Goal: Information Seeking & Learning: Check status

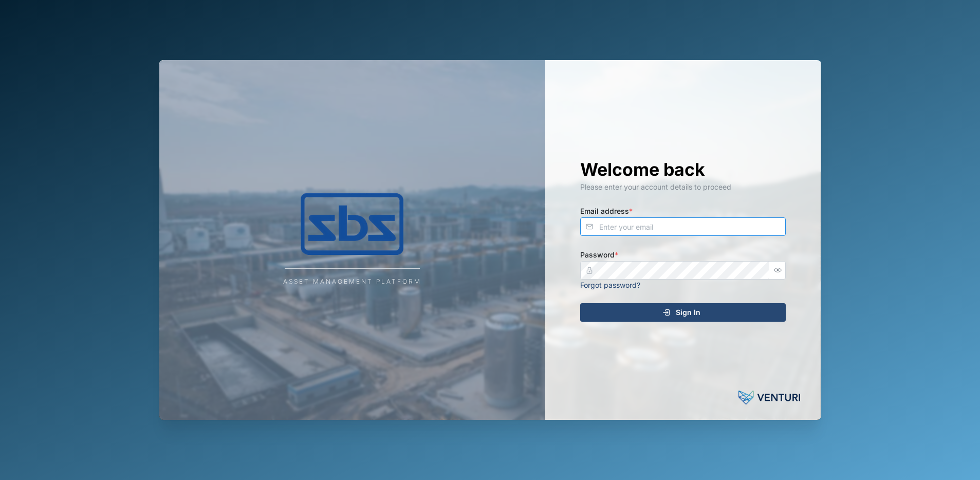
type input "[PERSON_NAME][EMAIL_ADDRESS][DOMAIN_NAME]"
click at [674, 312] on div "Sign In" at bounding box center [681, 312] width 189 height 17
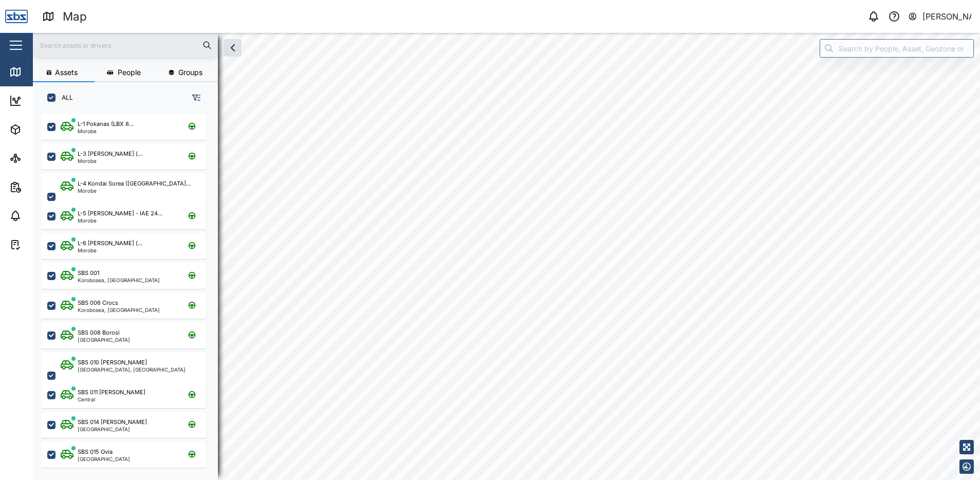
scroll to position [354, 161]
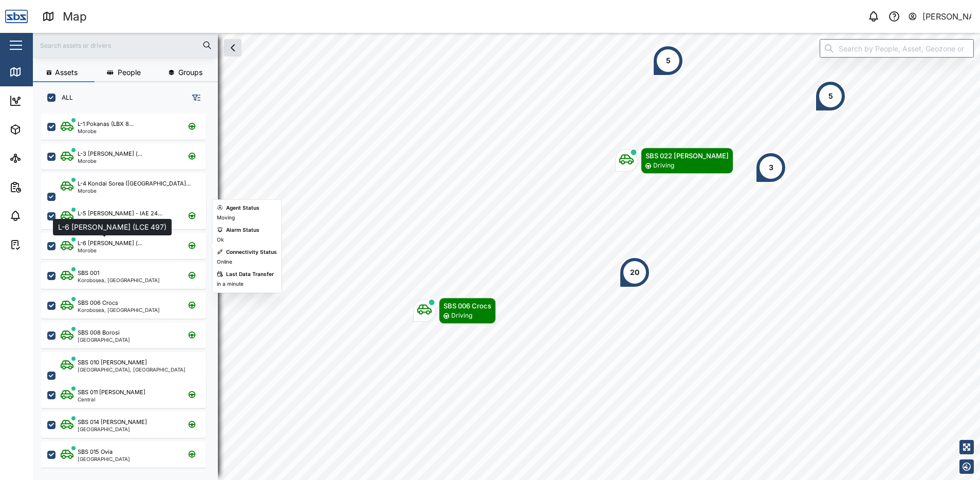
click at [107, 243] on div "L-6 [PERSON_NAME] (..." at bounding box center [110, 243] width 65 height 9
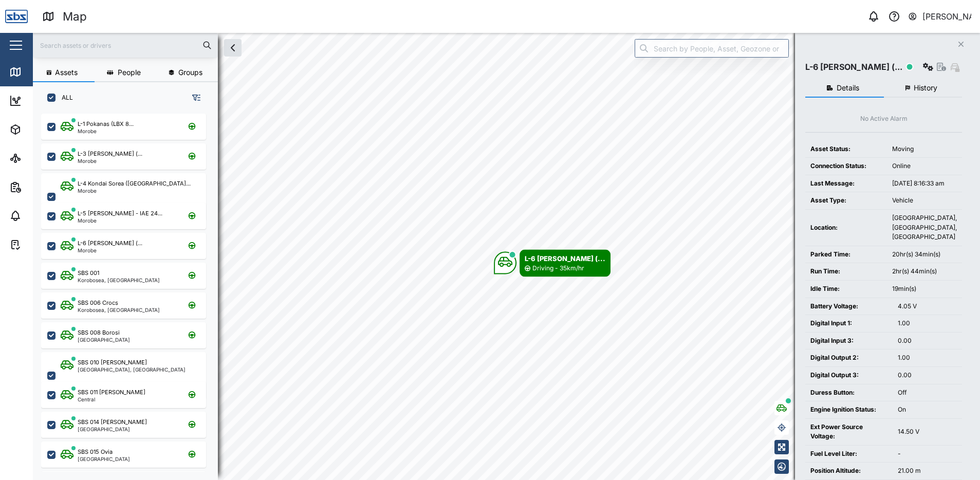
click at [922, 82] on button "History" at bounding box center [923, 88] width 79 height 19
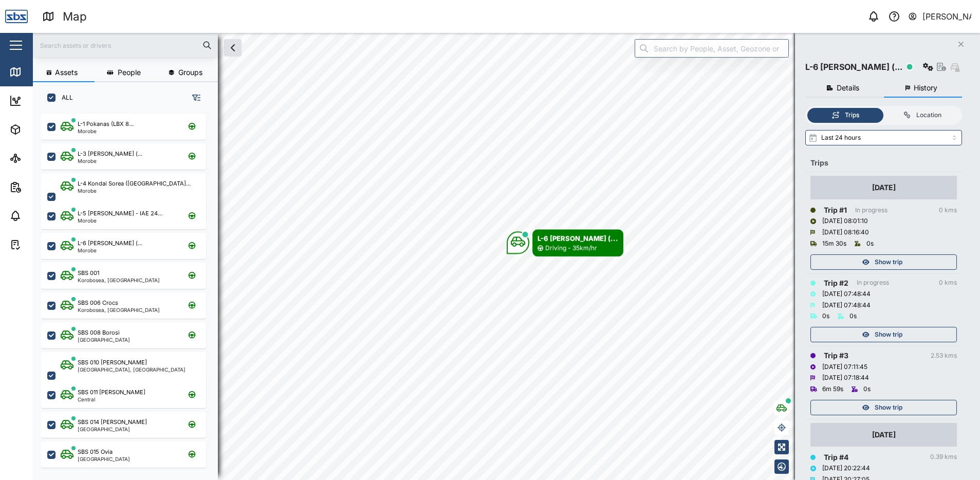
click at [889, 408] on span "Show trip" at bounding box center [889, 407] width 28 height 14
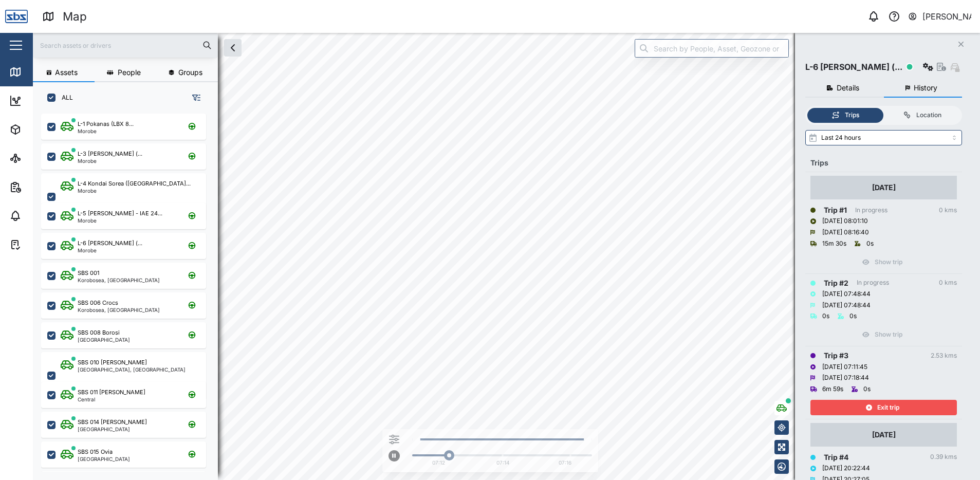
click at [889, 408] on span "Exit trip" at bounding box center [888, 407] width 22 height 14
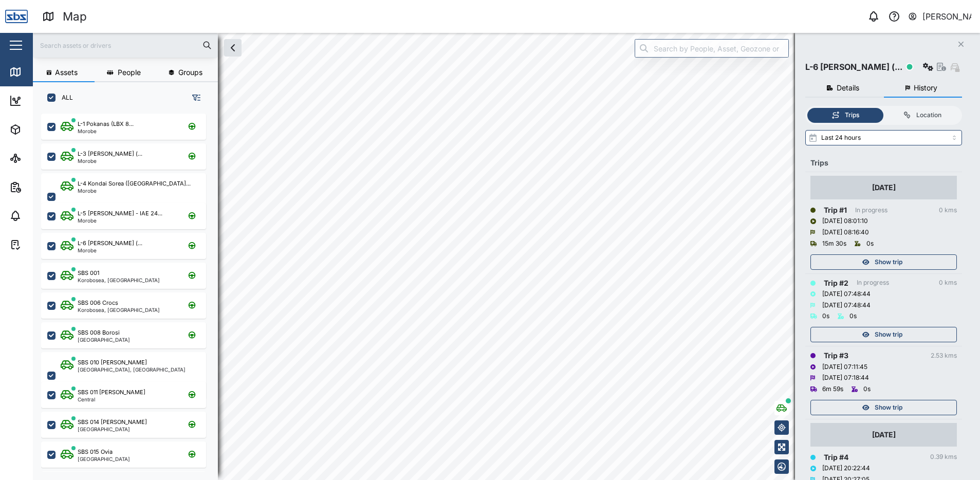
click at [889, 341] on span "Show trip" at bounding box center [889, 334] width 28 height 14
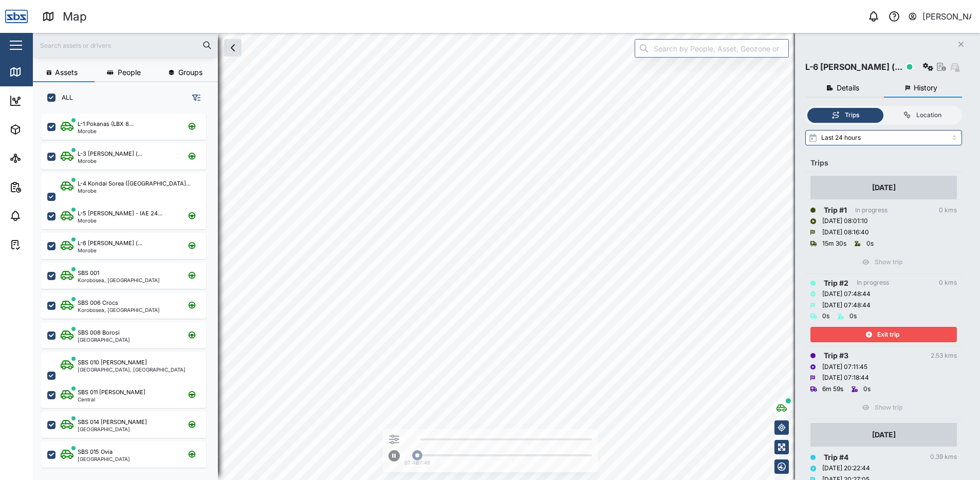
click at [889, 341] on span "Exit trip" at bounding box center [888, 334] width 22 height 14
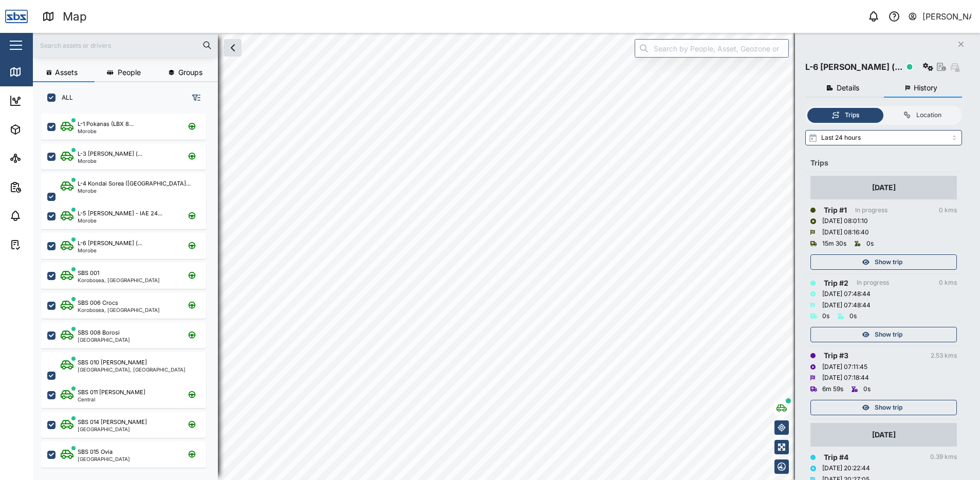
click at [890, 271] on td "[DATE] Trip # 1 In progress 0 kms [DATE] 08:01:10 [DATE] 08:16:40 15m 30s 0s Sh…" at bounding box center [884, 222] width 157 height 101
click at [890, 265] on span "Show trip" at bounding box center [889, 262] width 28 height 14
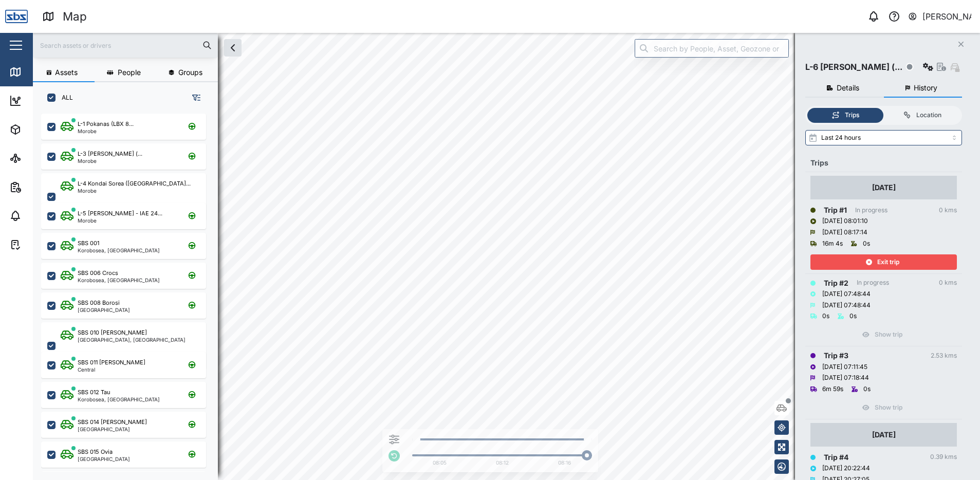
click at [885, 262] on span "Exit trip" at bounding box center [888, 262] width 22 height 14
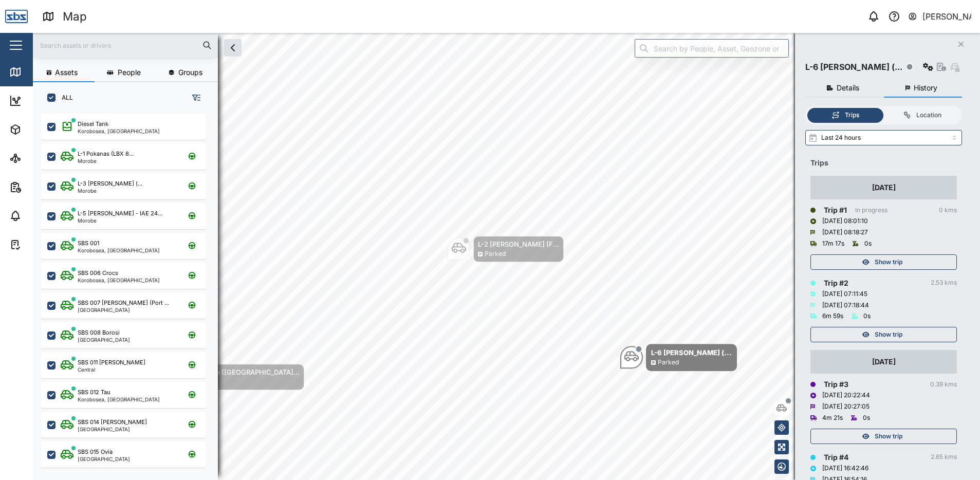
click at [958, 43] on button "Close" at bounding box center [961, 44] width 14 height 14
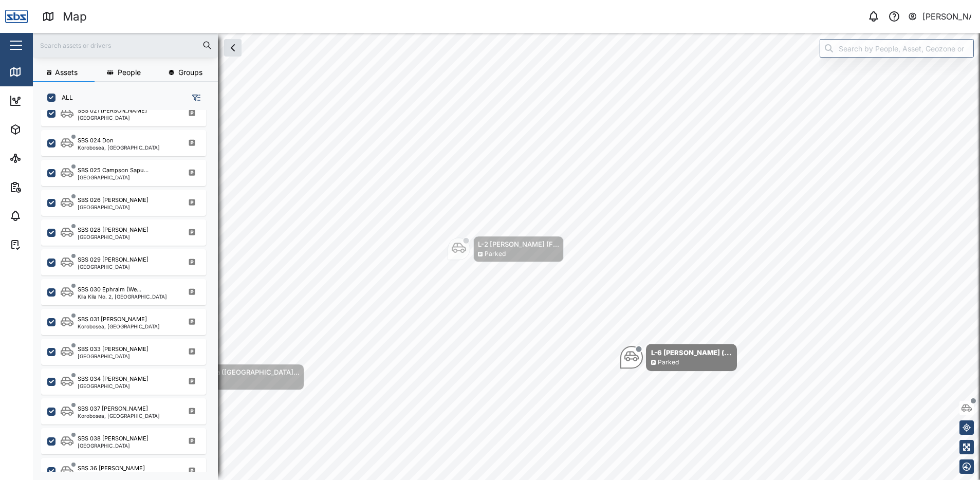
scroll to position [1010, 0]
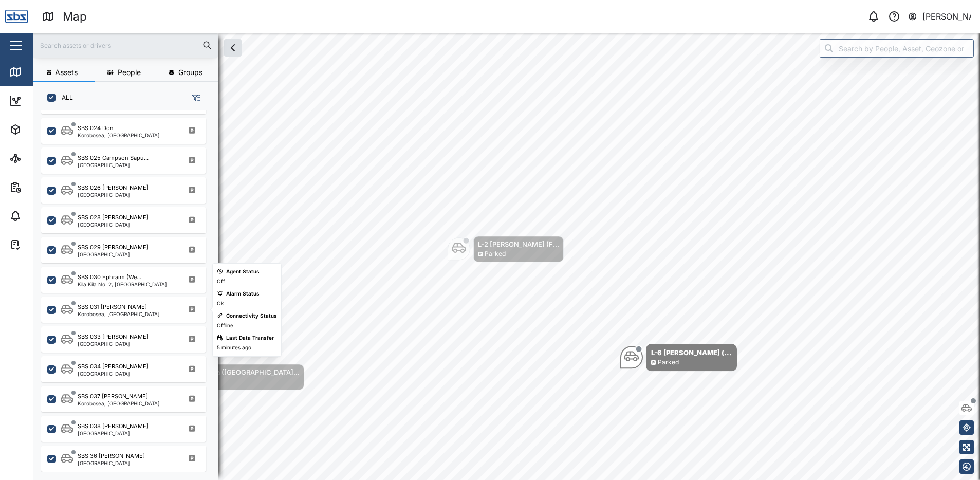
click at [125, 304] on div "SBS 031 [PERSON_NAME]" at bounding box center [119, 307] width 82 height 9
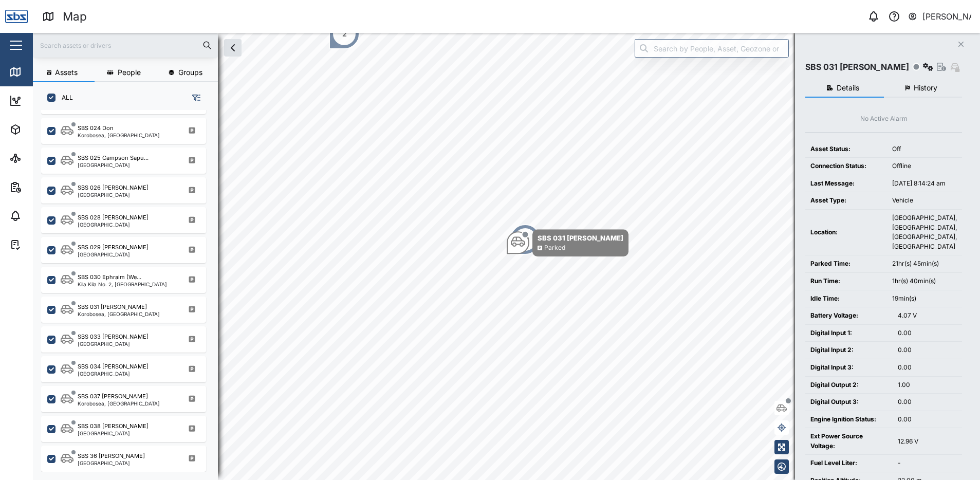
click at [931, 89] on span "History" at bounding box center [926, 87] width 24 height 7
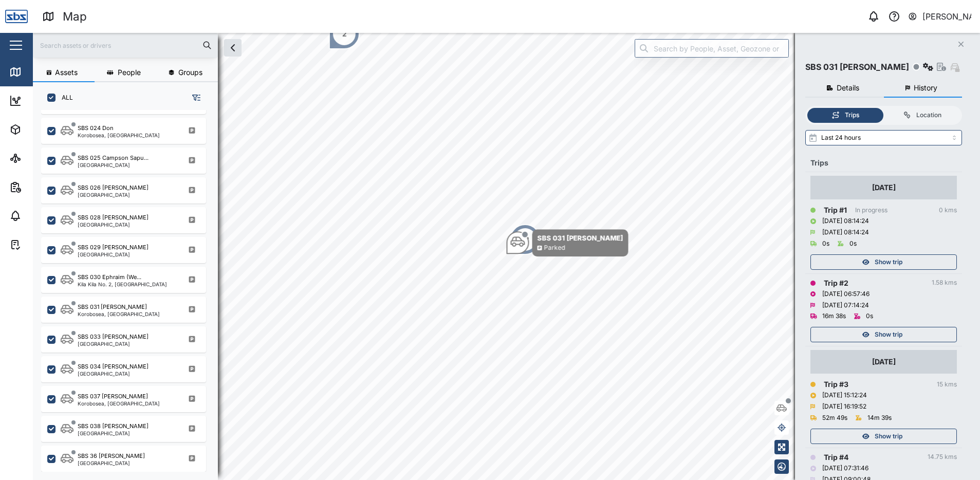
click at [897, 437] on span "Show trip" at bounding box center [889, 436] width 28 height 14
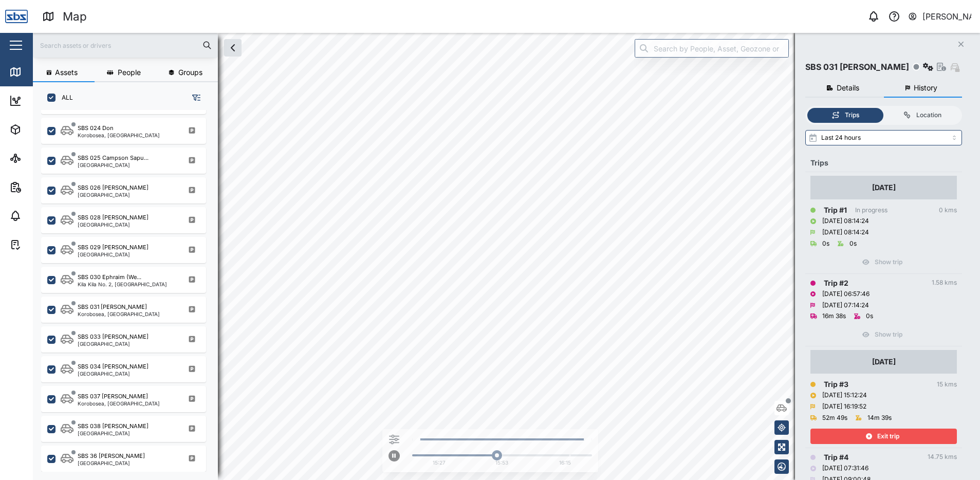
click at [890, 435] on span "Exit trip" at bounding box center [888, 436] width 22 height 14
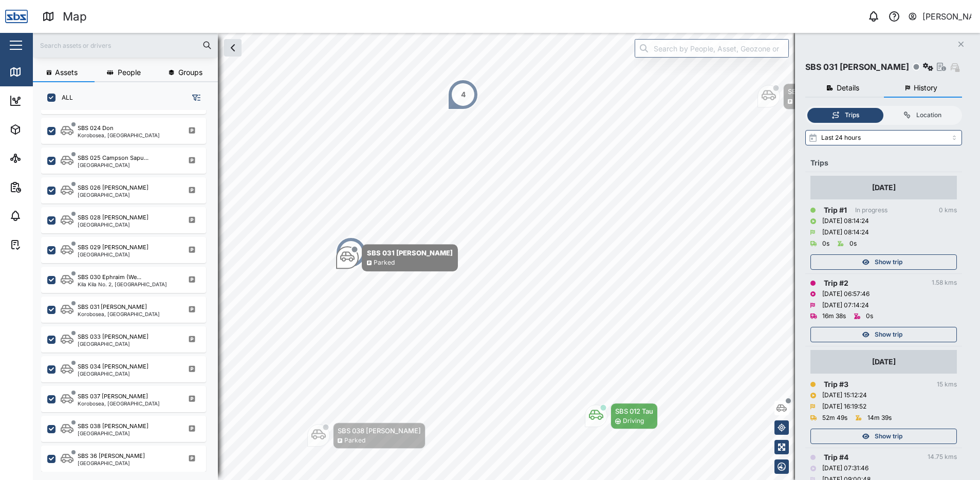
click at [894, 336] on span "Show trip" at bounding box center [889, 334] width 28 height 14
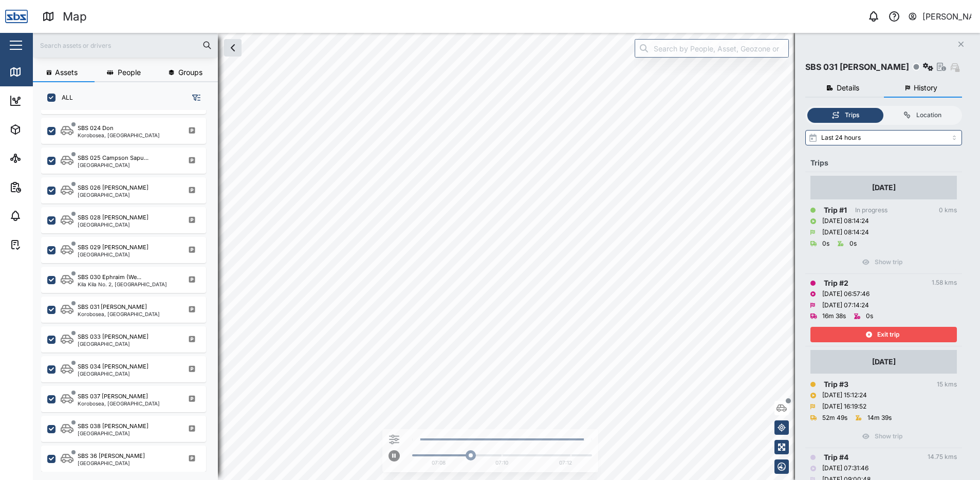
click at [894, 336] on span "Exit trip" at bounding box center [888, 334] width 22 height 14
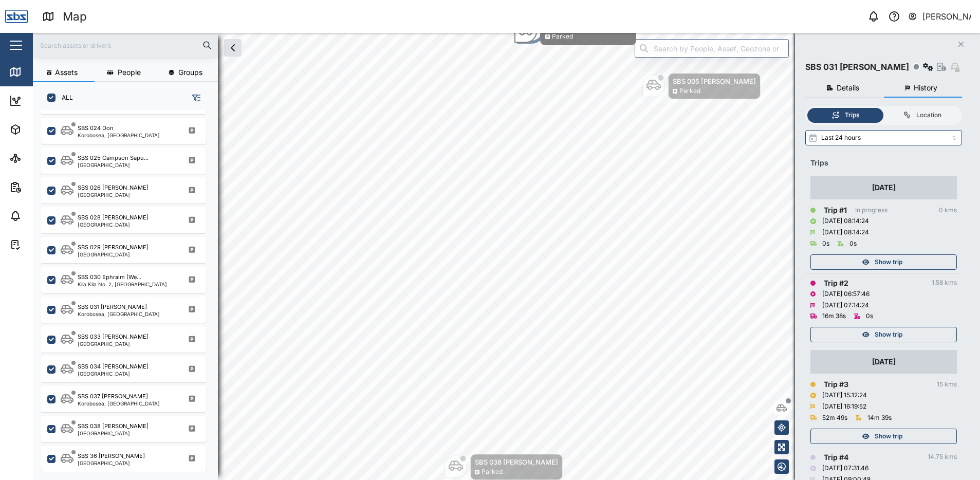
click at [960, 46] on icon "button" at bounding box center [961, 44] width 5 height 5
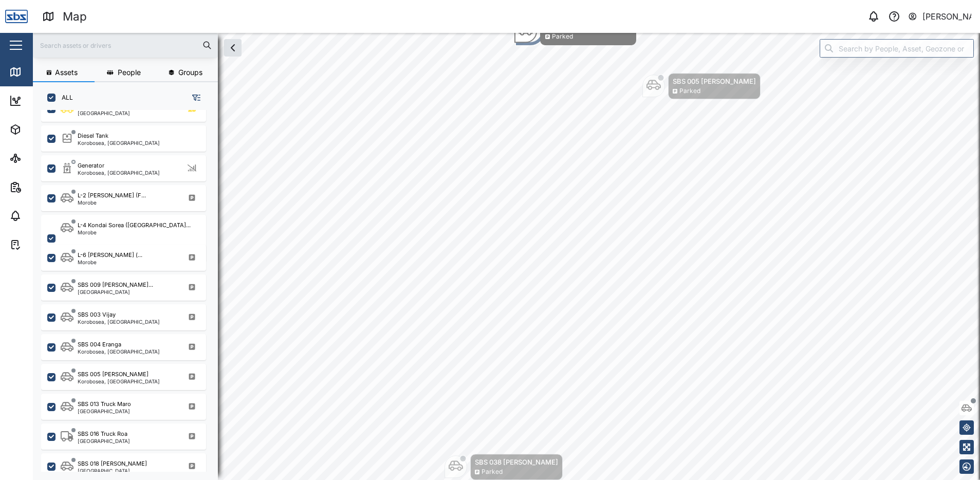
scroll to position [565, 0]
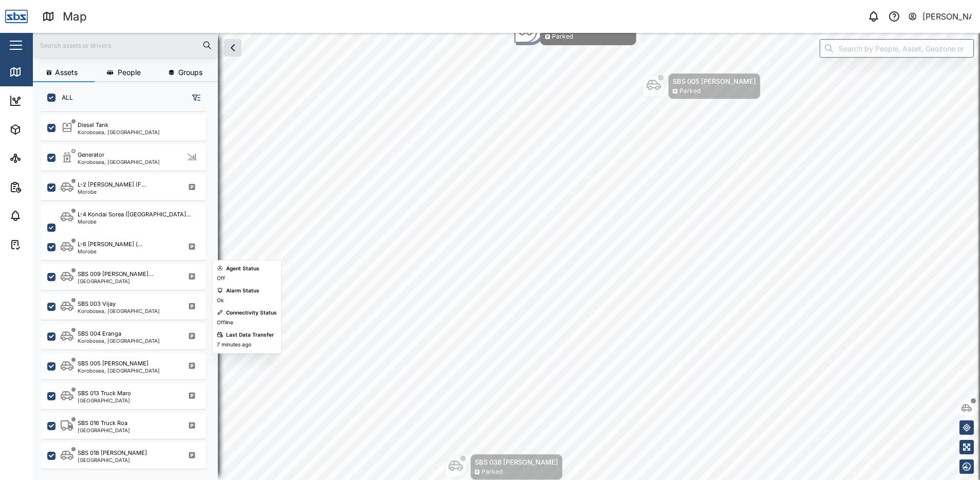
click at [126, 308] on div "Korobosea, [GEOGRAPHIC_DATA]" at bounding box center [119, 310] width 82 height 5
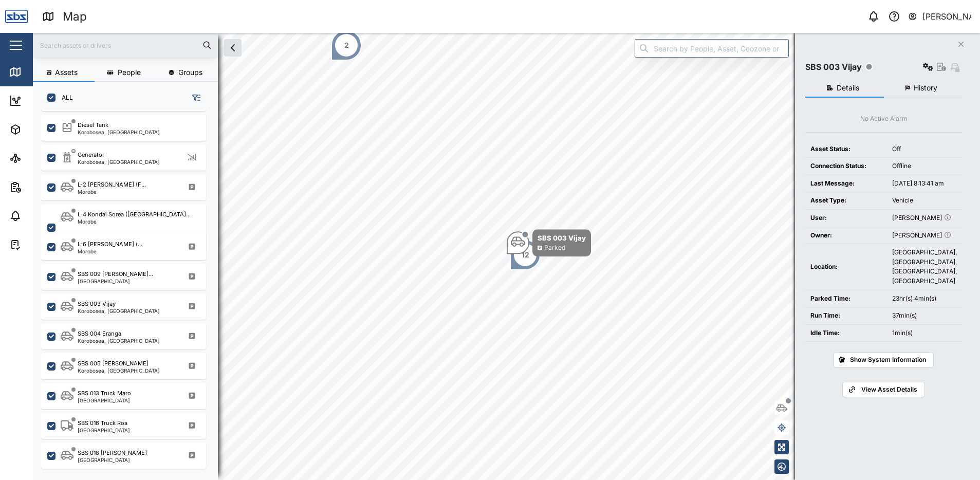
click at [934, 89] on span "History" at bounding box center [926, 87] width 24 height 7
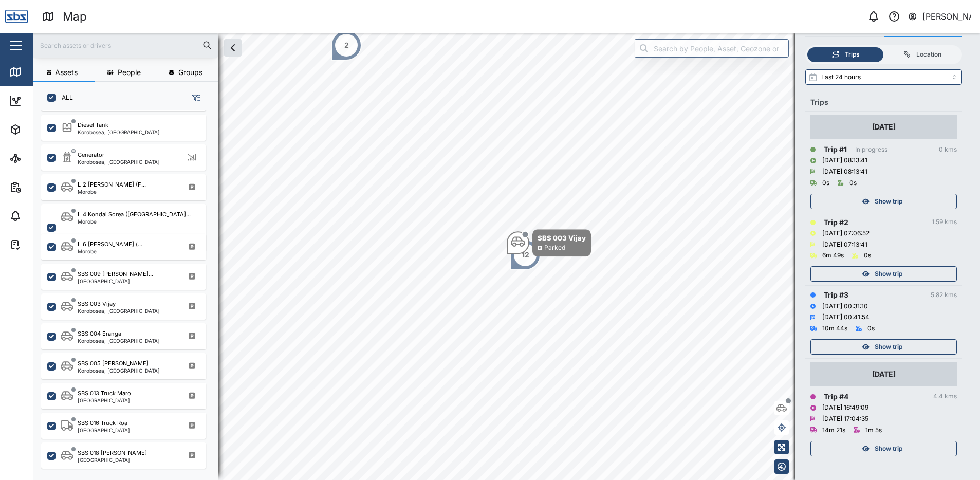
scroll to position [61, 0]
click at [895, 448] on span "Show trip" at bounding box center [889, 448] width 28 height 14
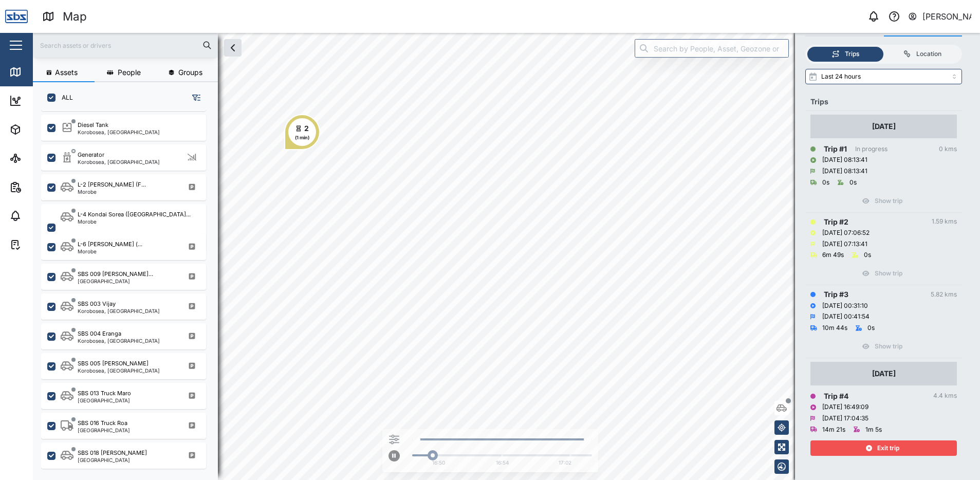
click at [882, 449] on span "Exit trip" at bounding box center [888, 448] width 22 height 14
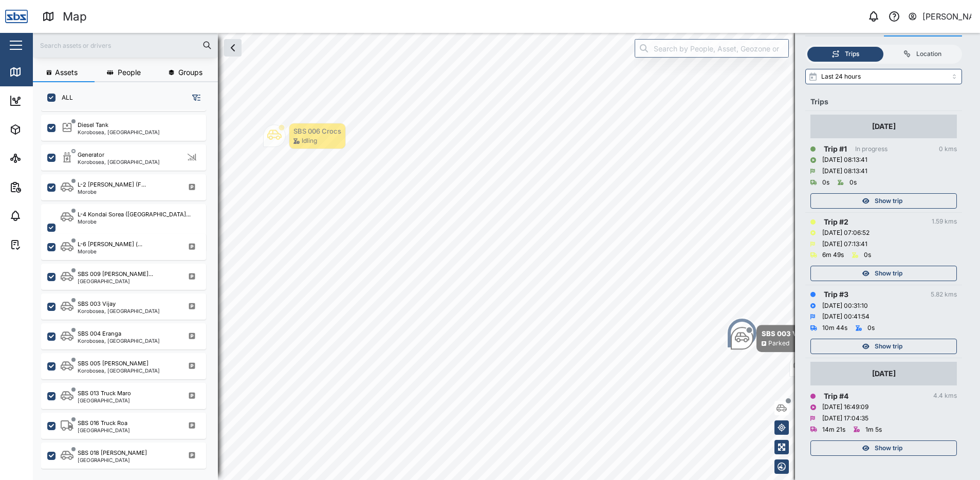
click at [877, 344] on span "Show trip" at bounding box center [889, 346] width 28 height 14
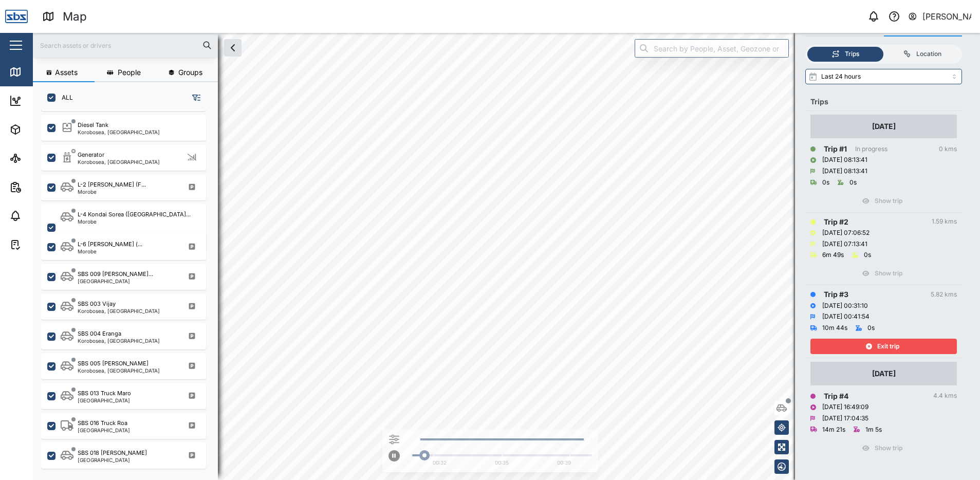
click at [877, 344] on span "Exit trip" at bounding box center [888, 346] width 22 height 14
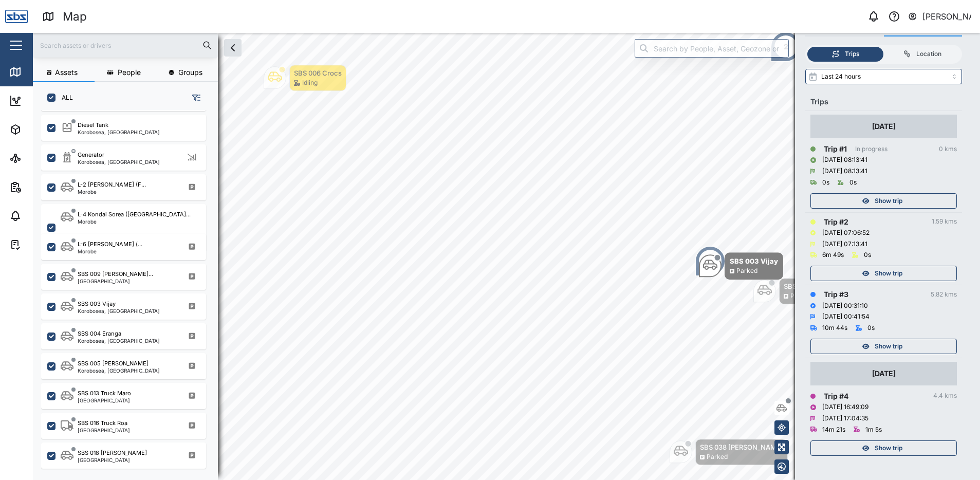
click at [878, 269] on span "Show trip" at bounding box center [889, 273] width 28 height 14
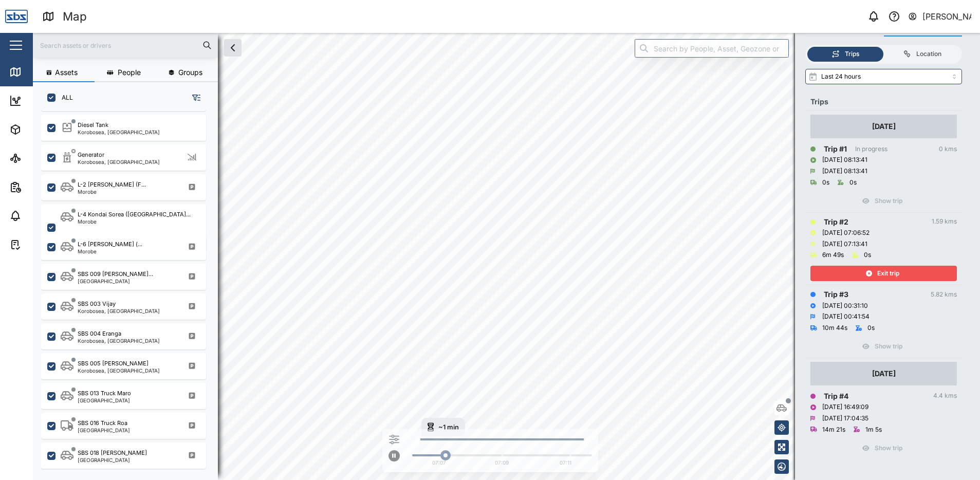
click at [878, 269] on span "Exit trip" at bounding box center [888, 273] width 22 height 14
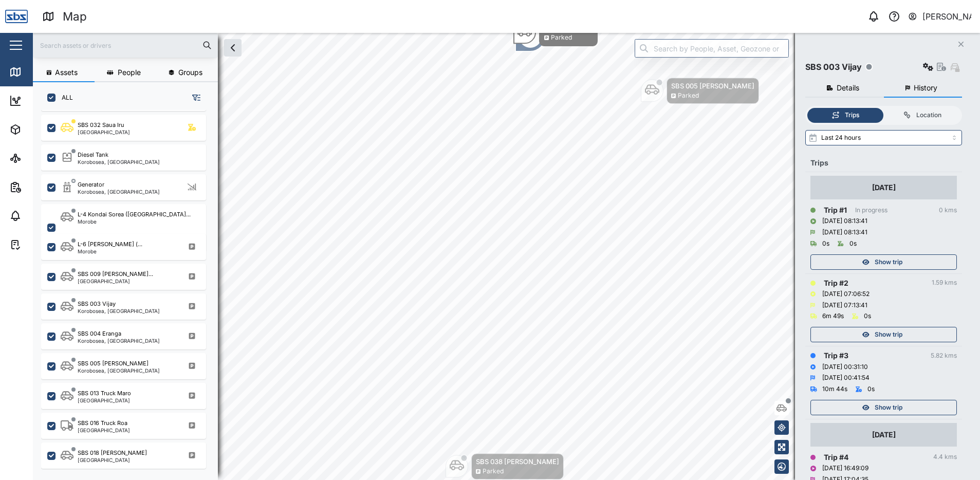
click at [959, 45] on icon "Close" at bounding box center [961, 44] width 6 height 8
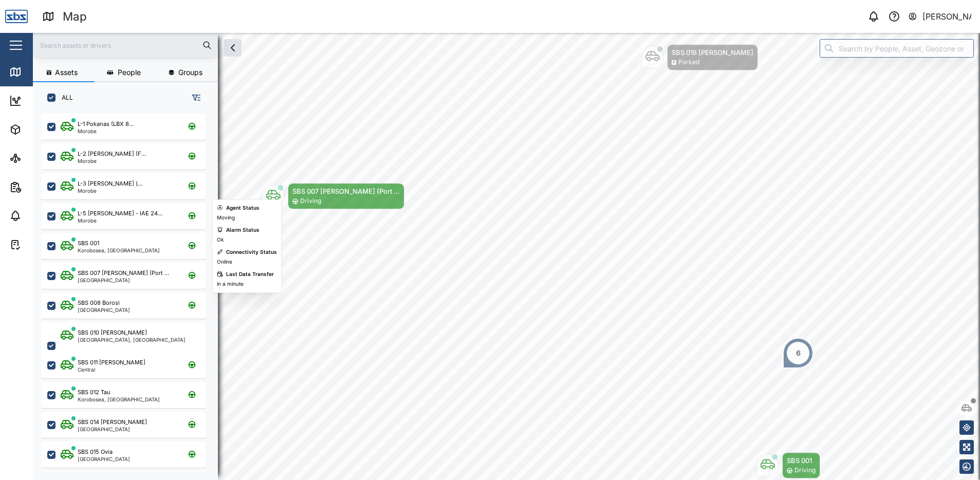
click at [106, 242] on div "SBS 001" at bounding box center [119, 243] width 82 height 9
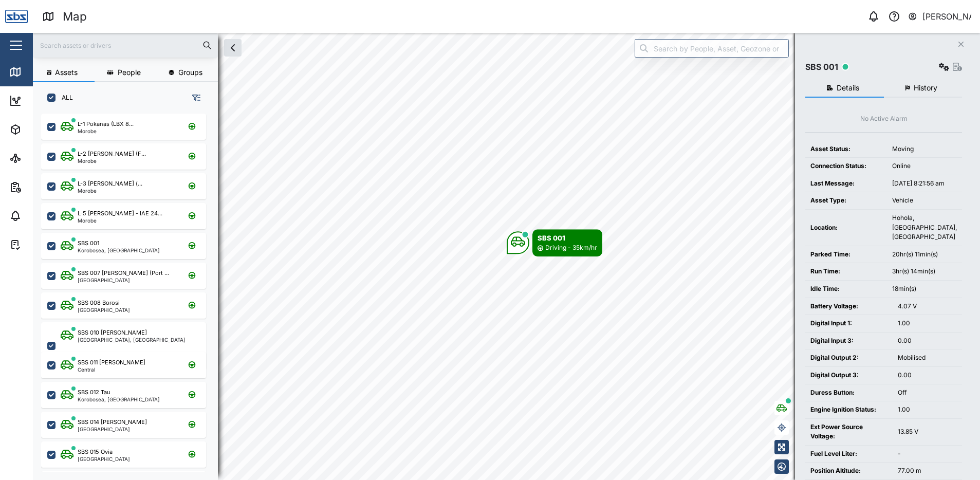
click at [915, 88] on span "History" at bounding box center [926, 87] width 24 height 7
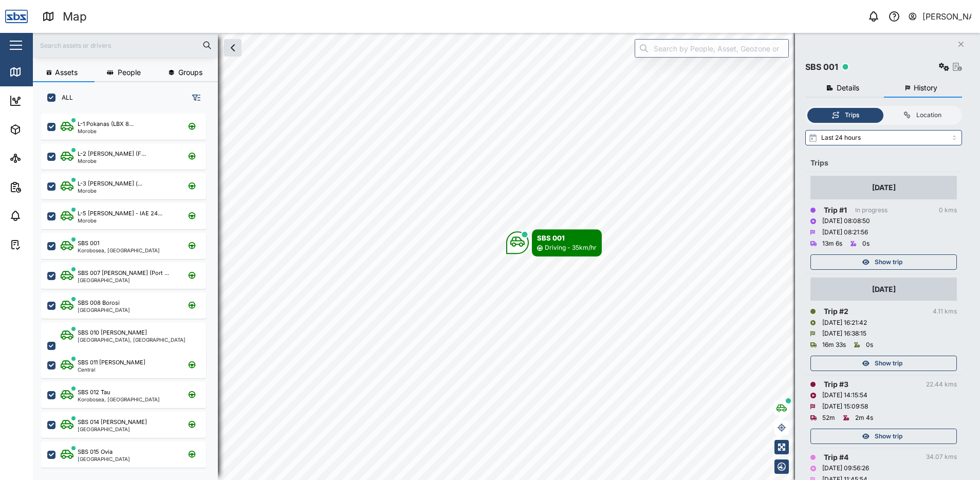
click at [890, 264] on span "Show trip" at bounding box center [889, 262] width 28 height 14
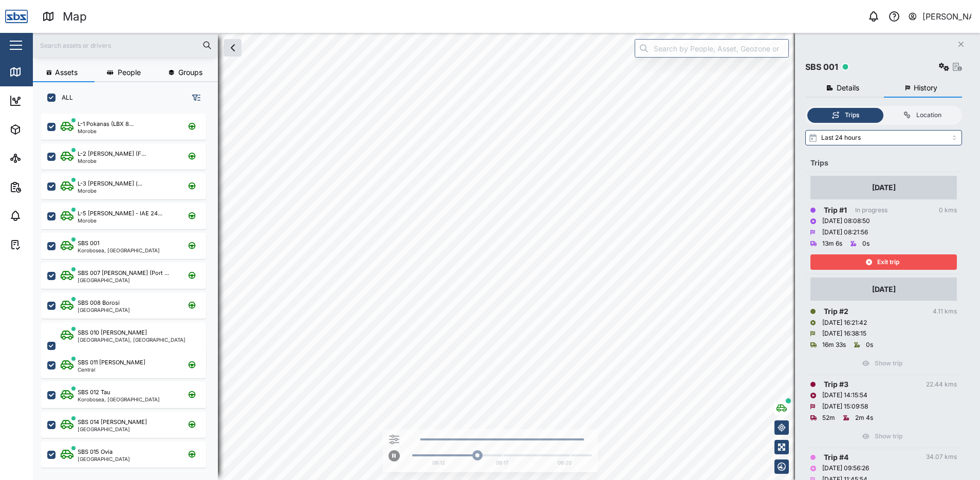
click at [890, 264] on span "Exit trip" at bounding box center [888, 262] width 22 height 14
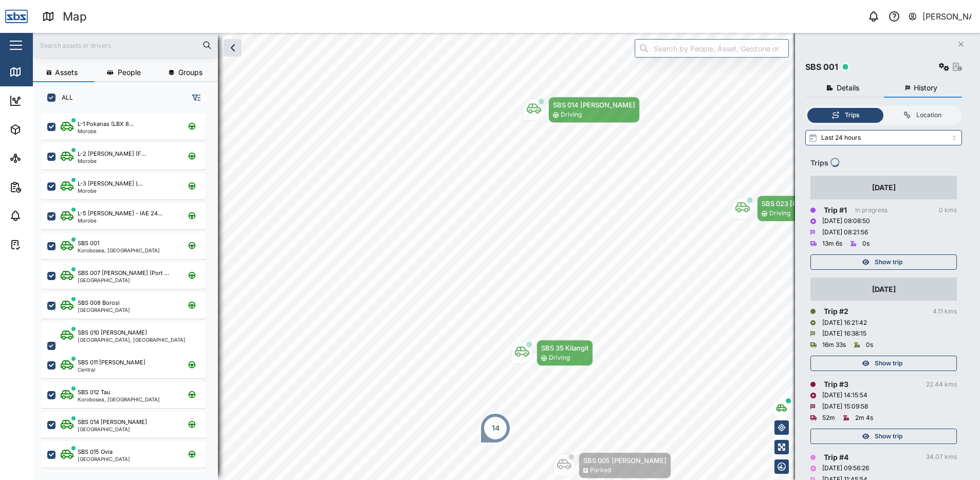
click at [888, 367] on span "Show trip" at bounding box center [889, 363] width 28 height 14
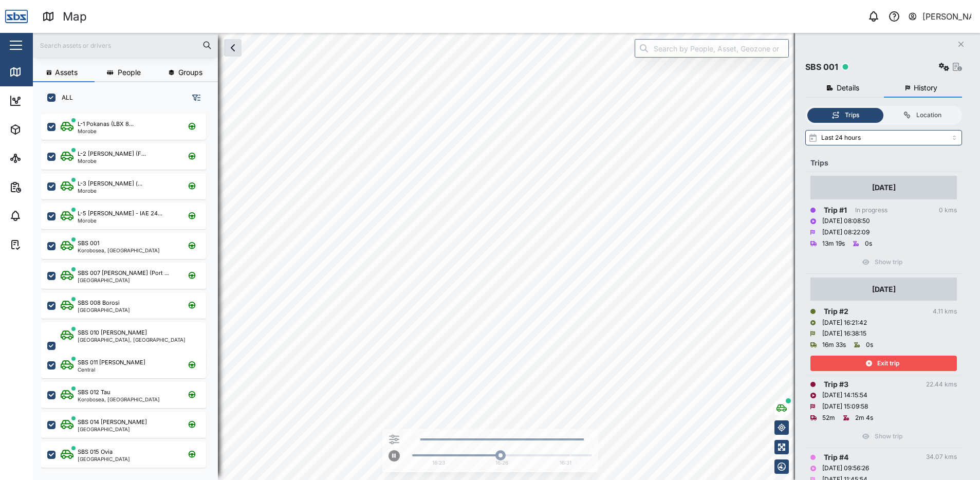
click at [888, 367] on span "Exit trip" at bounding box center [888, 363] width 22 height 14
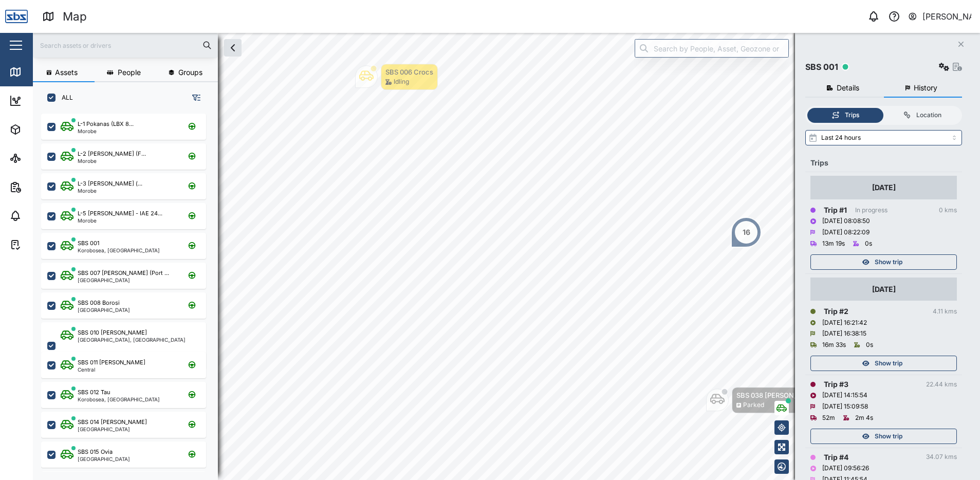
click at [889, 435] on span "Show trip" at bounding box center [889, 436] width 28 height 14
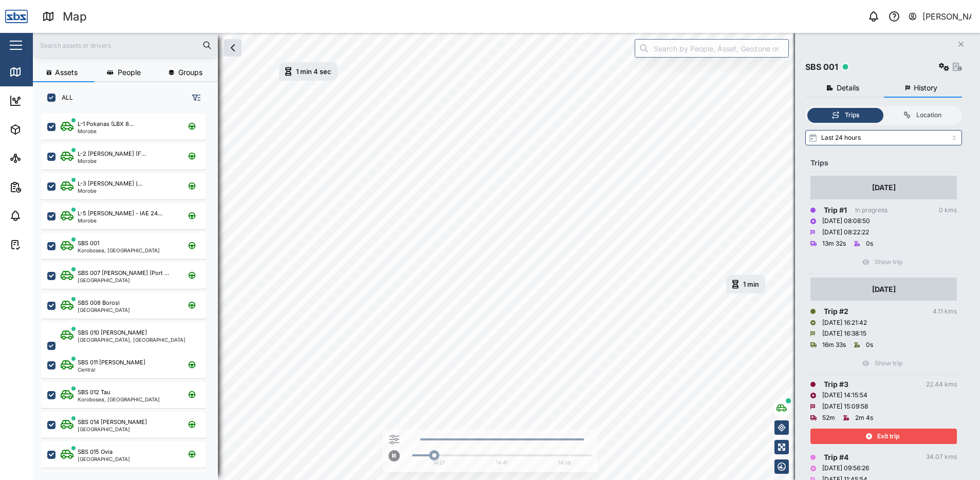
click at [888, 431] on span "Exit trip" at bounding box center [888, 436] width 22 height 14
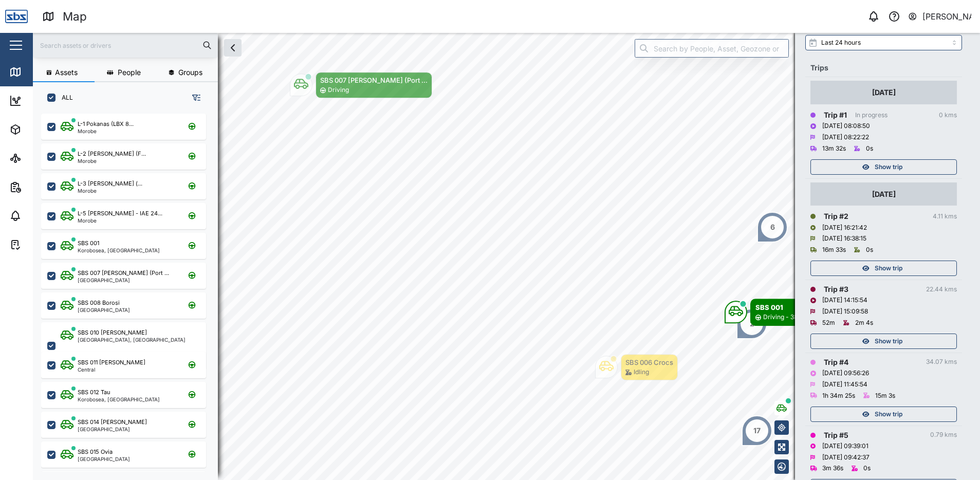
scroll to position [103, 0]
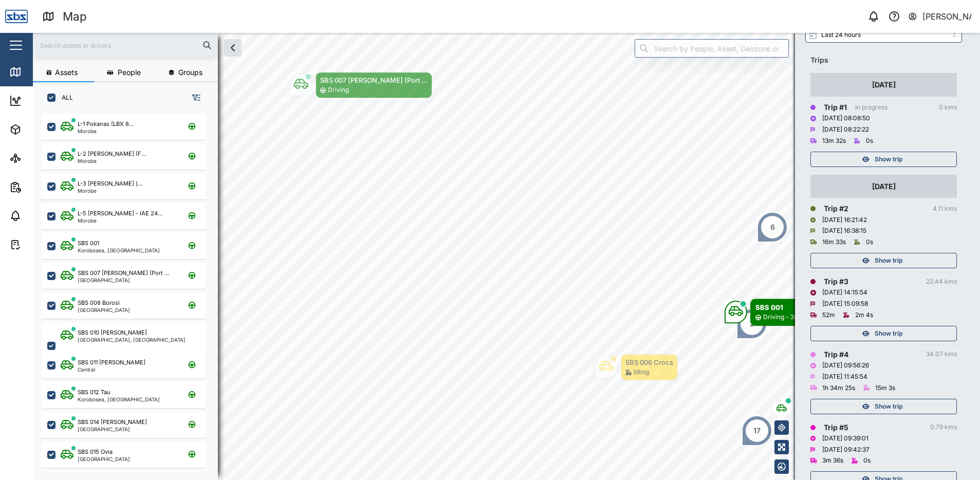
click at [887, 406] on span "Show trip" at bounding box center [889, 406] width 28 height 14
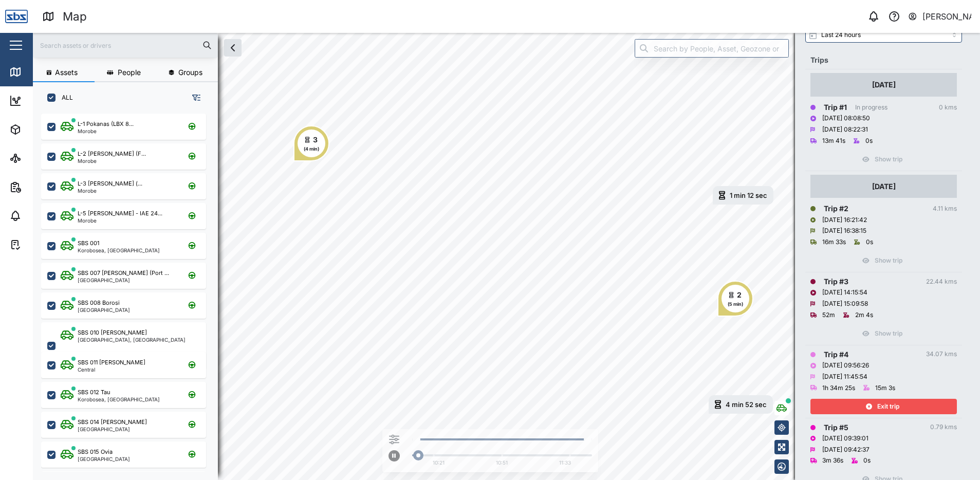
click at [887, 406] on span "Exit trip" at bounding box center [888, 406] width 22 height 14
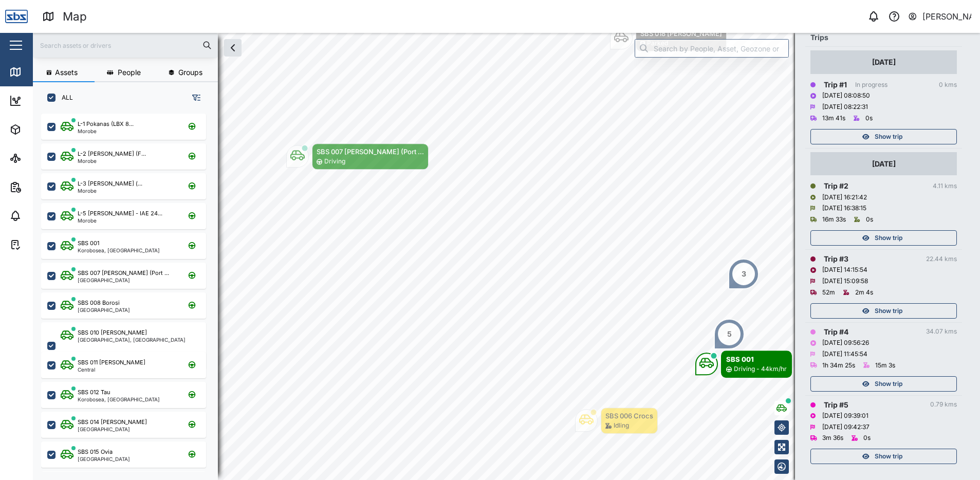
scroll to position [134, 0]
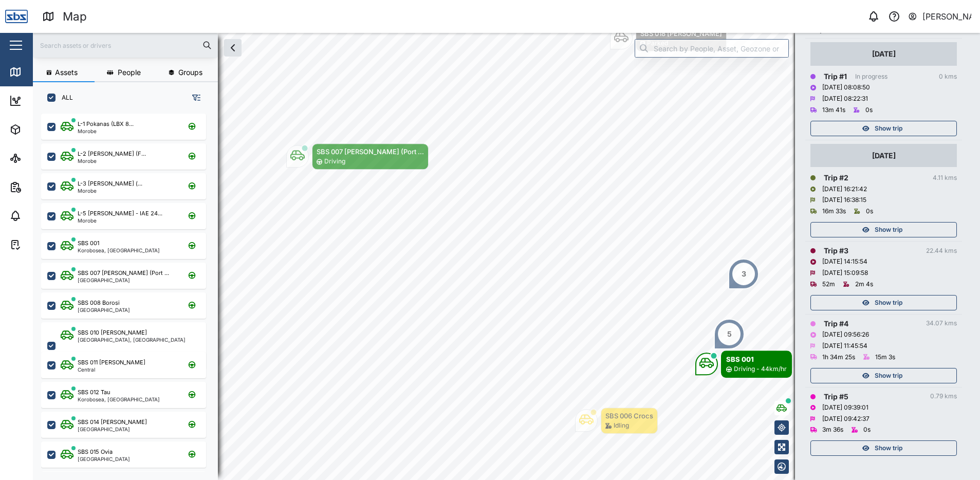
click at [893, 447] on span "Show trip" at bounding box center [889, 448] width 28 height 14
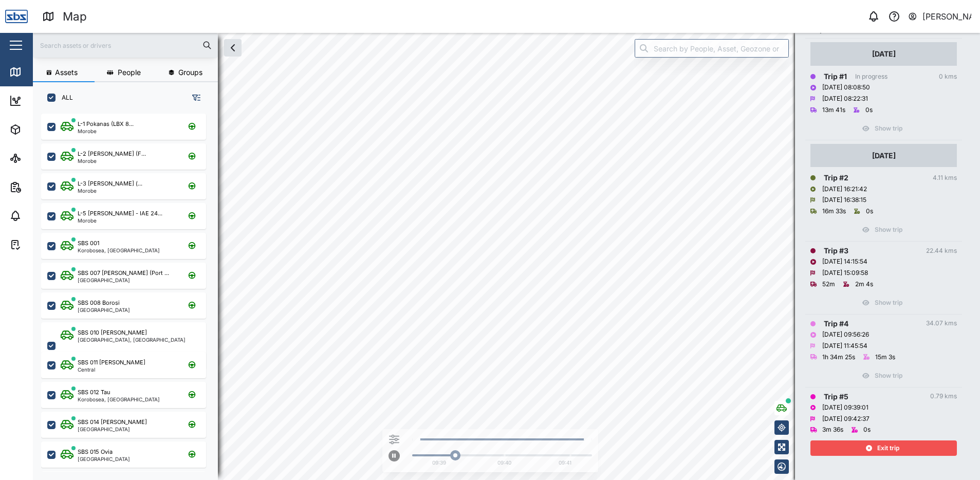
click at [890, 441] on div "Exit trip" at bounding box center [884, 445] width 147 height 21
click at [890, 448] on span "Exit trip" at bounding box center [888, 448] width 22 height 14
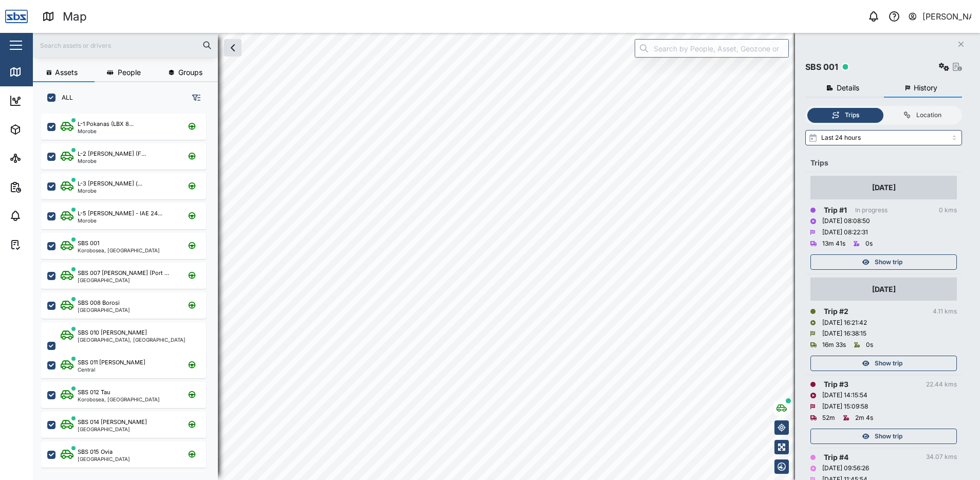
click at [960, 44] on icon "Close" at bounding box center [961, 44] width 6 height 8
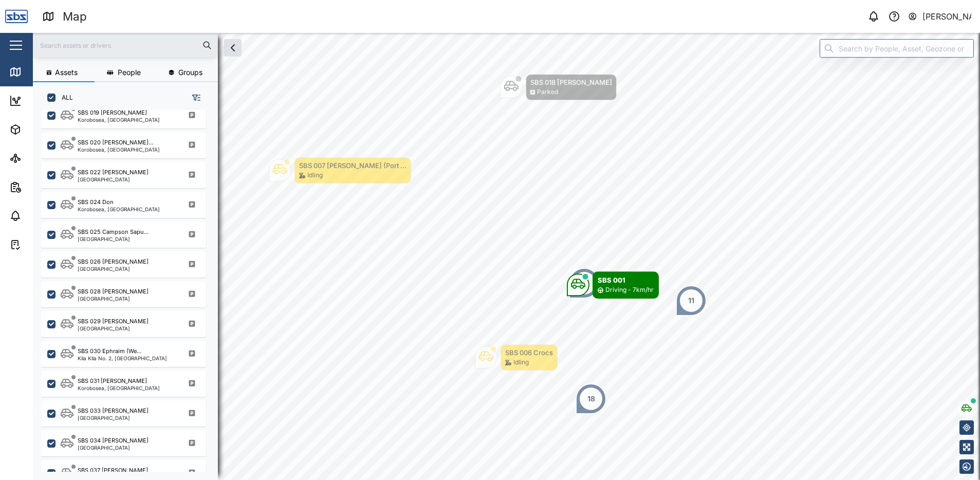
scroll to position [977, 0]
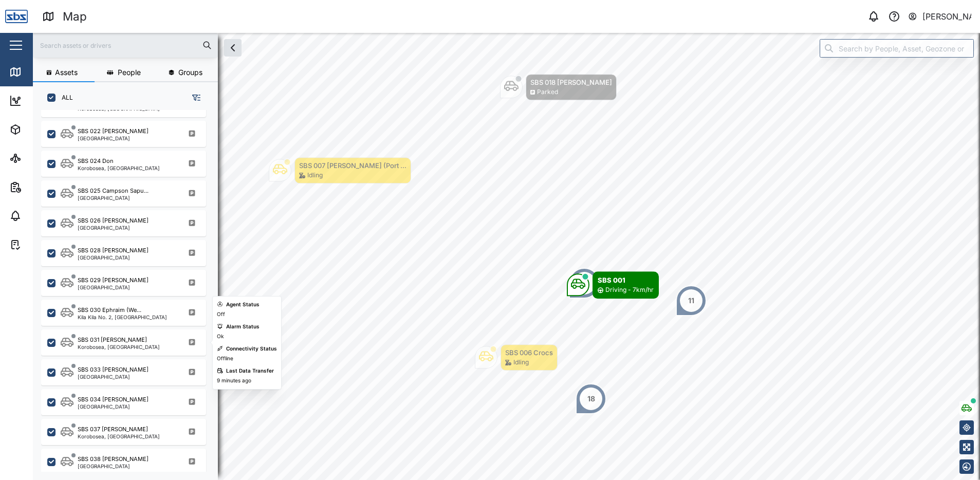
click at [107, 345] on div "Korobosea, [GEOGRAPHIC_DATA]" at bounding box center [119, 346] width 82 height 5
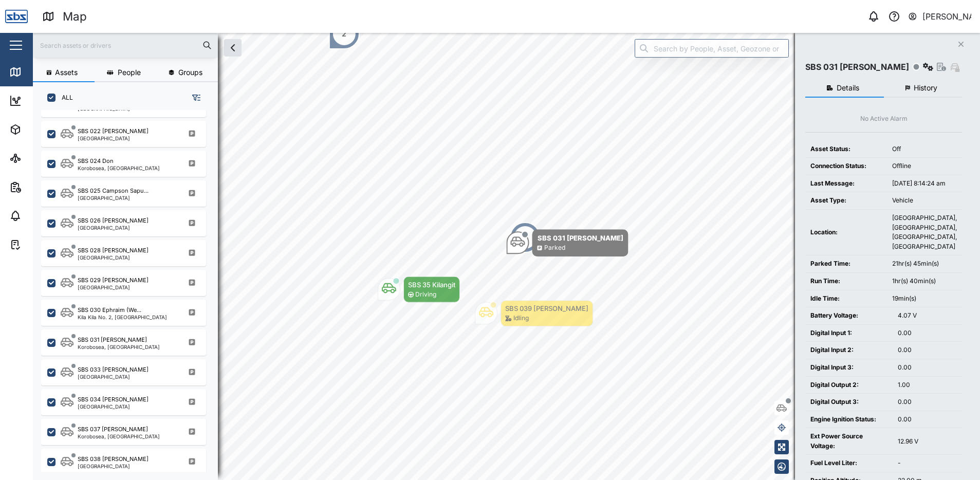
click at [927, 95] on button "History" at bounding box center [923, 88] width 79 height 19
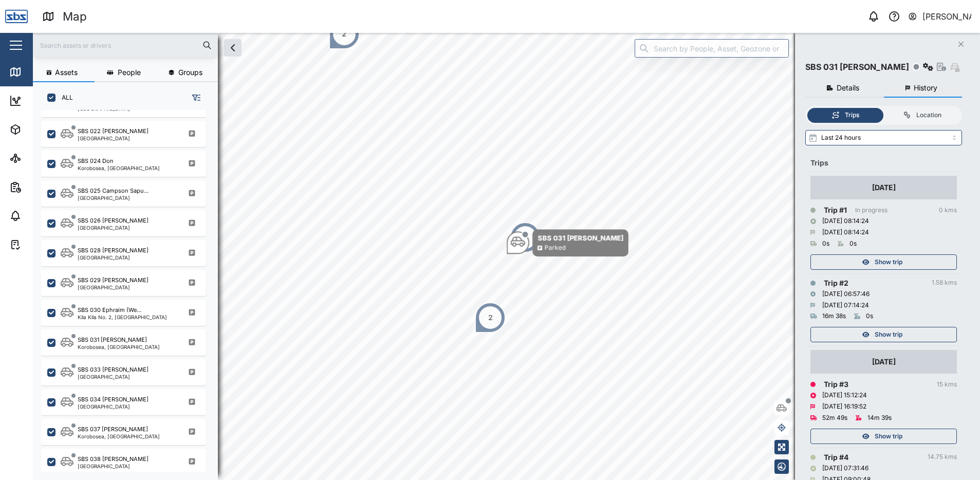
click at [962, 41] on icon "Close" at bounding box center [961, 44] width 6 height 8
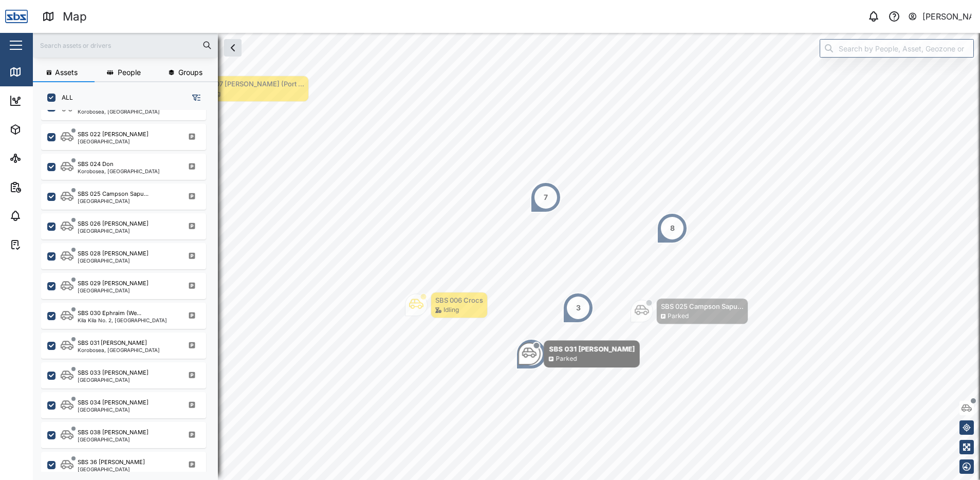
scroll to position [1010, 0]
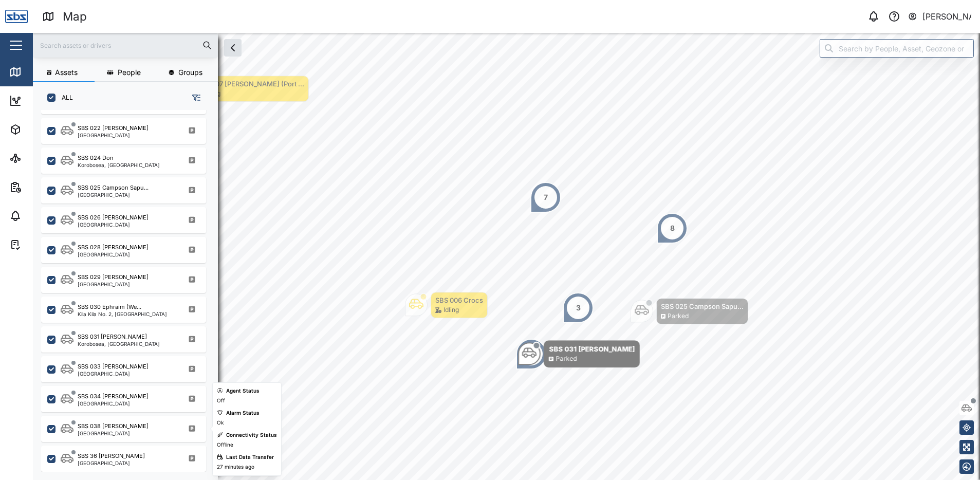
click at [127, 430] on div "SBS 038 [PERSON_NAME] [GEOGRAPHIC_DATA]" at bounding box center [130, 429] width 139 height 14
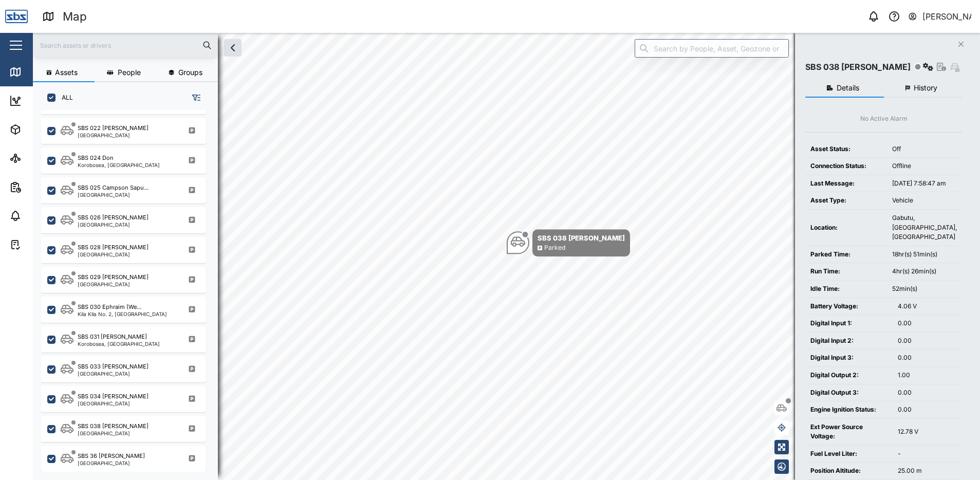
click at [919, 89] on span "History" at bounding box center [926, 87] width 24 height 7
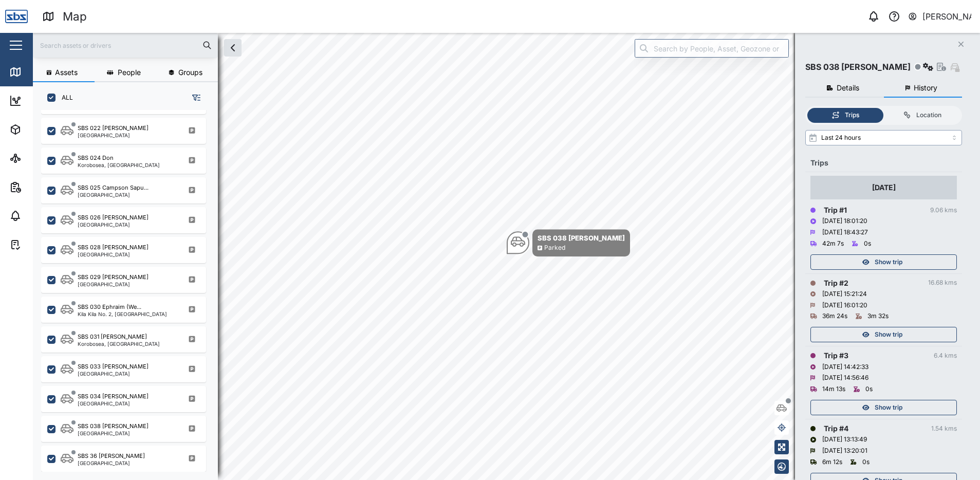
click at [955, 138] on input "Last 24 hours" at bounding box center [884, 137] width 157 height 15
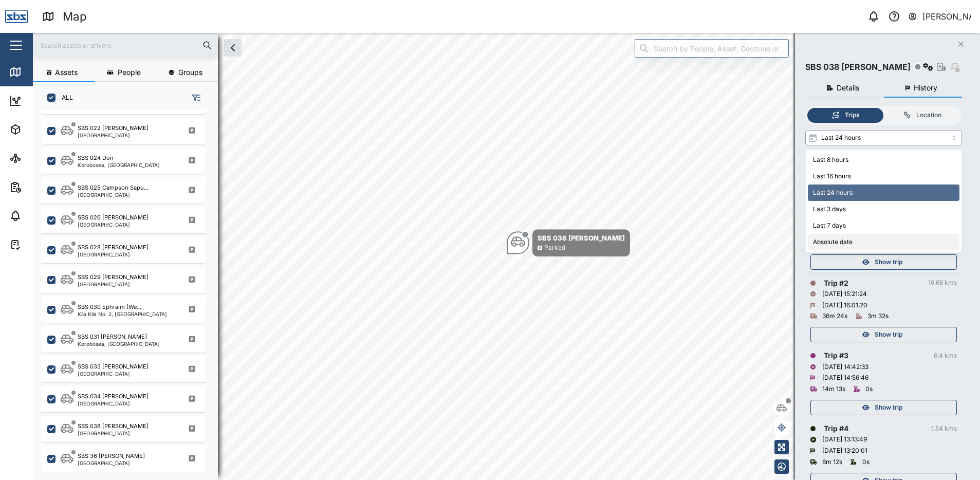
type input "Absolute date"
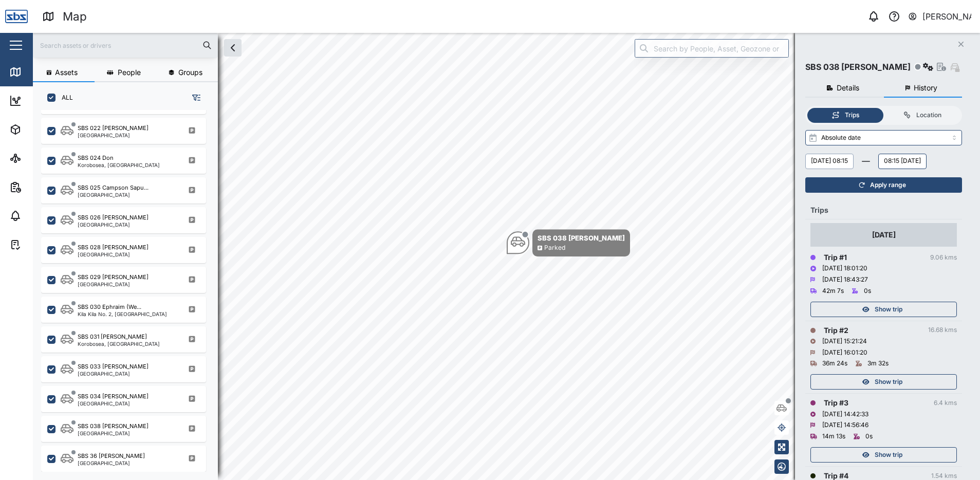
click at [853, 161] on button "[DATE] 08:15" at bounding box center [830, 161] width 48 height 15
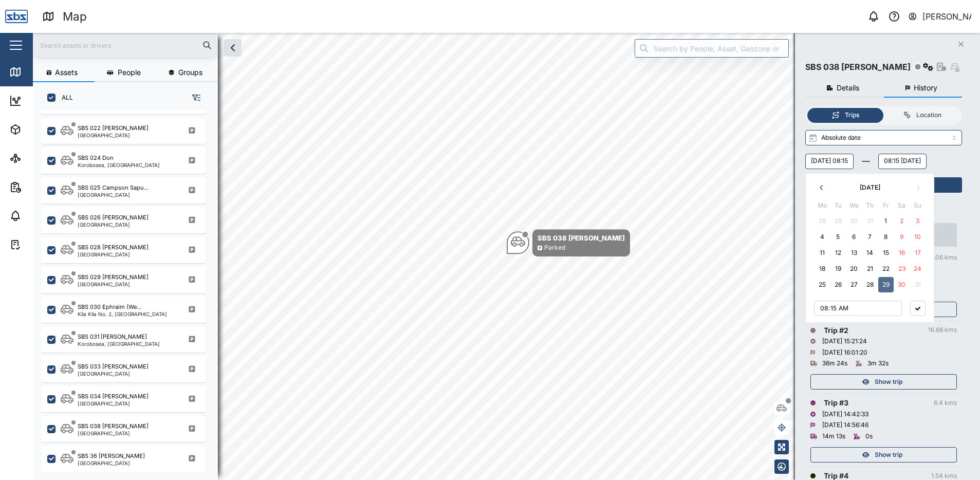
click at [903, 268] on button "23" at bounding box center [901, 268] width 15 height 15
click at [854, 161] on button "[DATE] 08:15" at bounding box center [830, 161] width 48 height 15
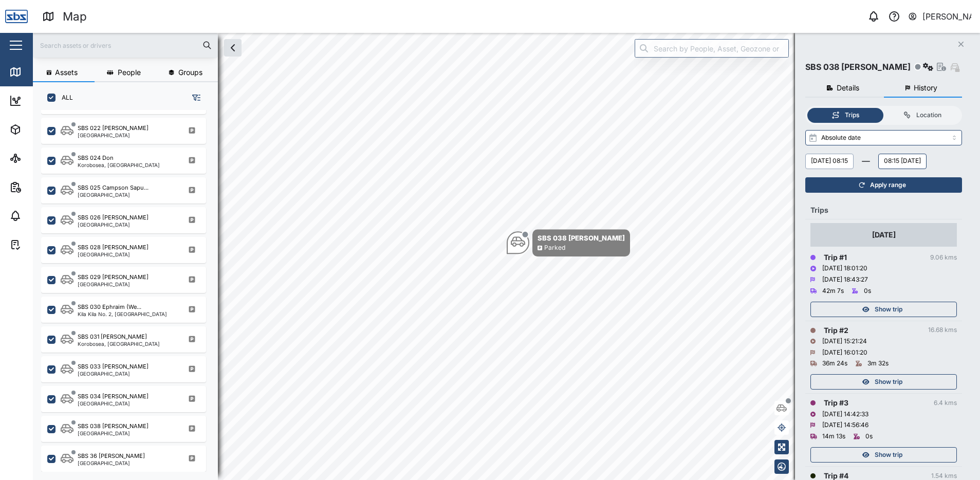
click at [854, 159] on button "[DATE] 08:15" at bounding box center [830, 161] width 48 height 15
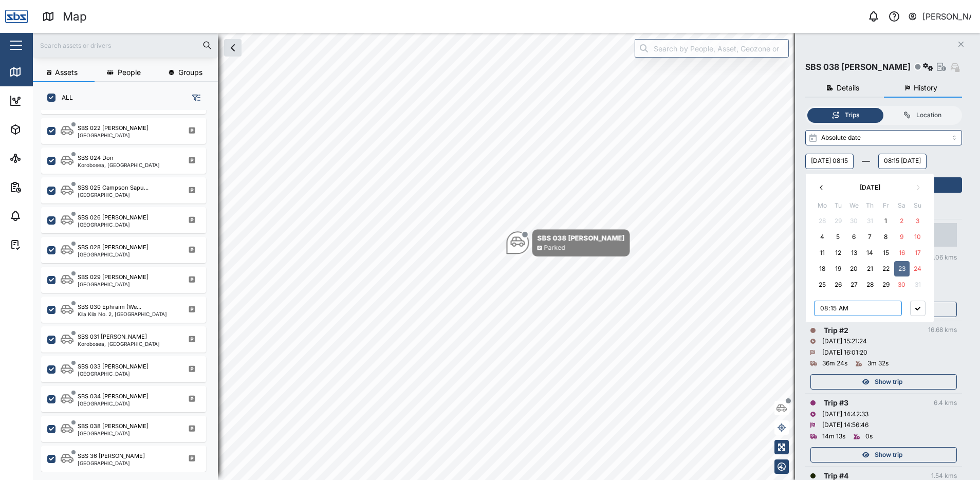
click at [852, 307] on input "08:15" at bounding box center [858, 308] width 88 height 15
type input "06:15"
click at [916, 306] on button "button" at bounding box center [917, 308] width 15 height 15
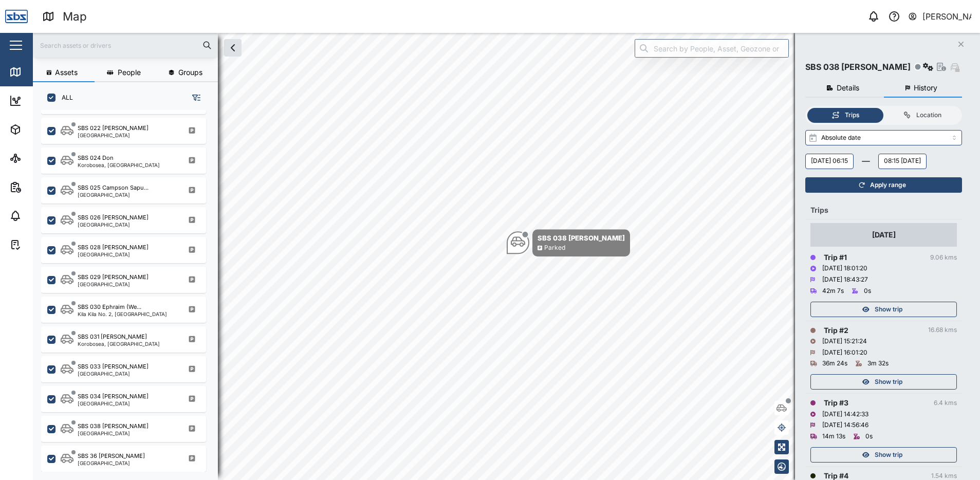
click at [904, 192] on span "Apply range" at bounding box center [888, 185] width 36 height 14
click at [854, 160] on button "[DATE] 06:15" at bounding box center [830, 161] width 48 height 15
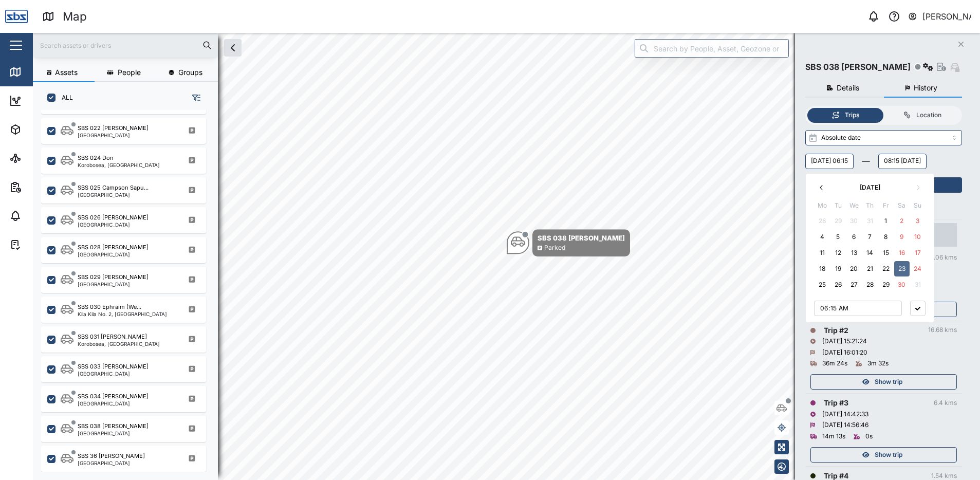
click at [886, 267] on button "22" at bounding box center [886, 268] width 15 height 15
click at [917, 309] on icon "button" at bounding box center [918, 309] width 5 height 4
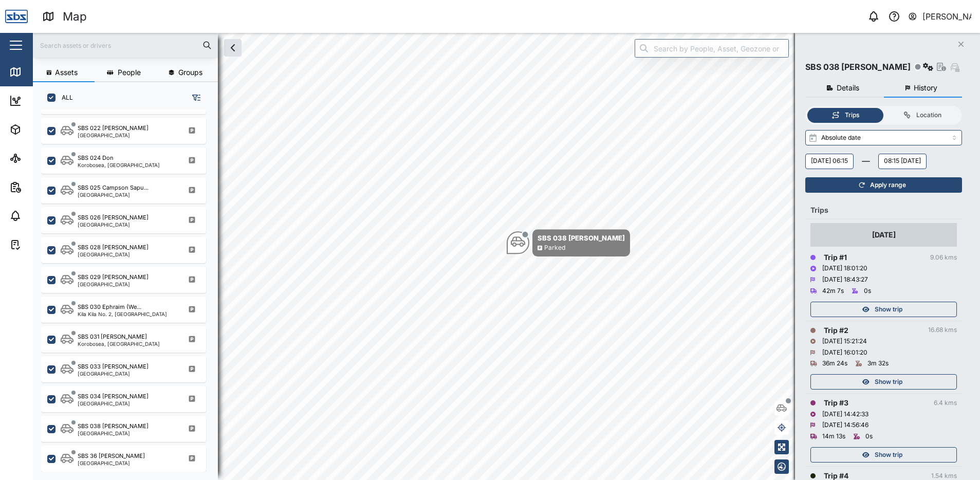
click at [900, 192] on span "Apply range" at bounding box center [888, 185] width 36 height 14
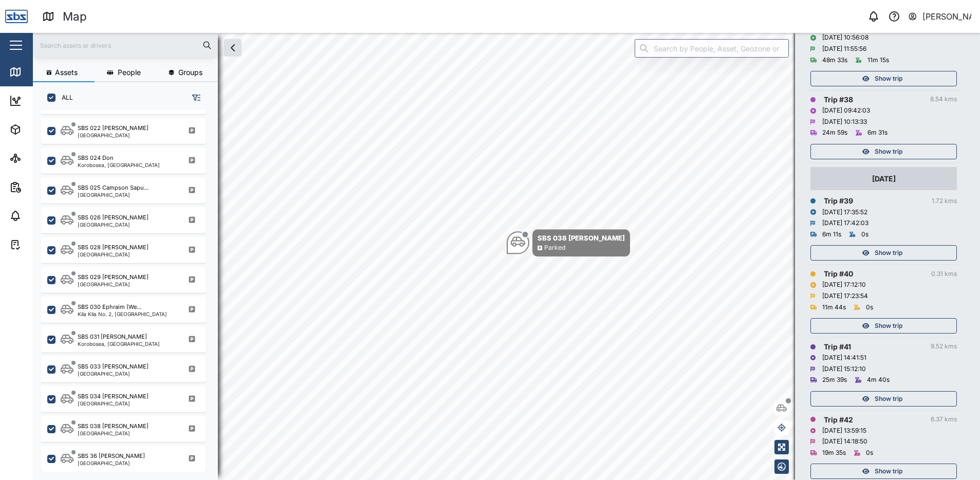
scroll to position [3077, 0]
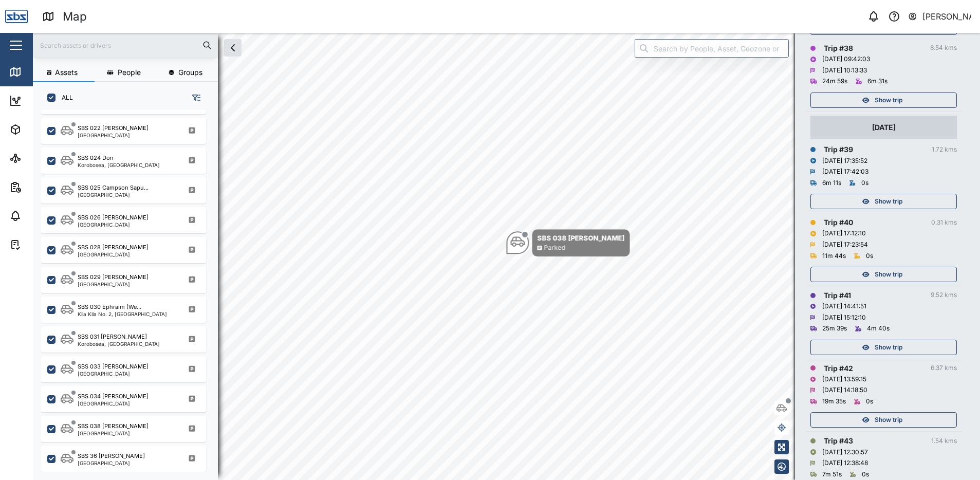
click at [872, 282] on div "Show trip" at bounding box center [883, 274] width 134 height 14
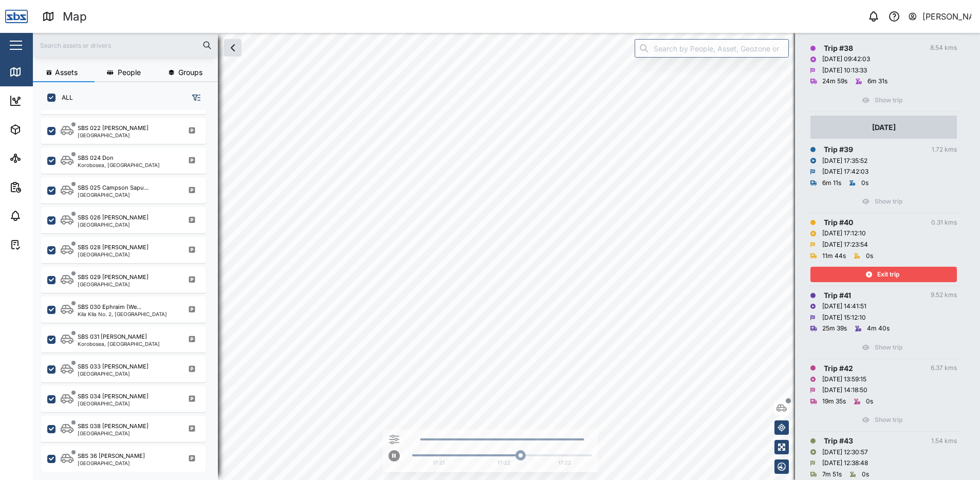
click at [872, 282] on div "Exit trip" at bounding box center [883, 274] width 134 height 14
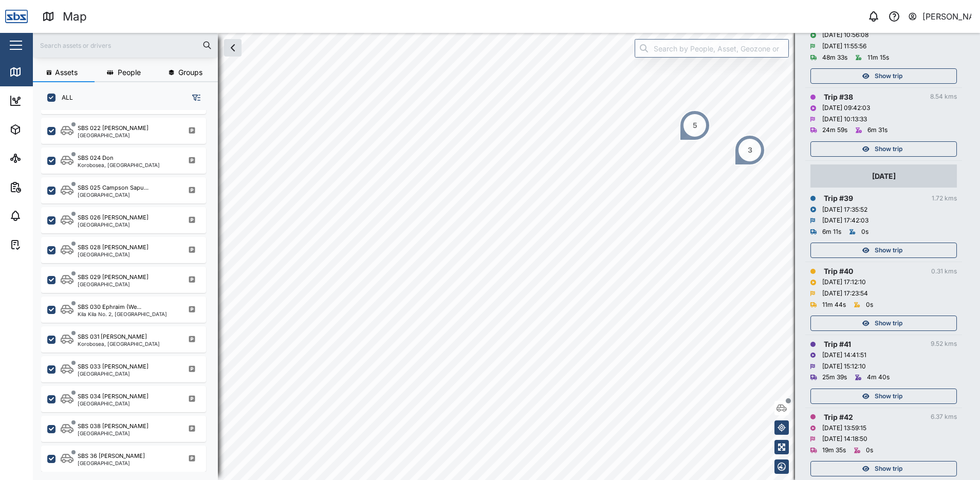
scroll to position [2974, 0]
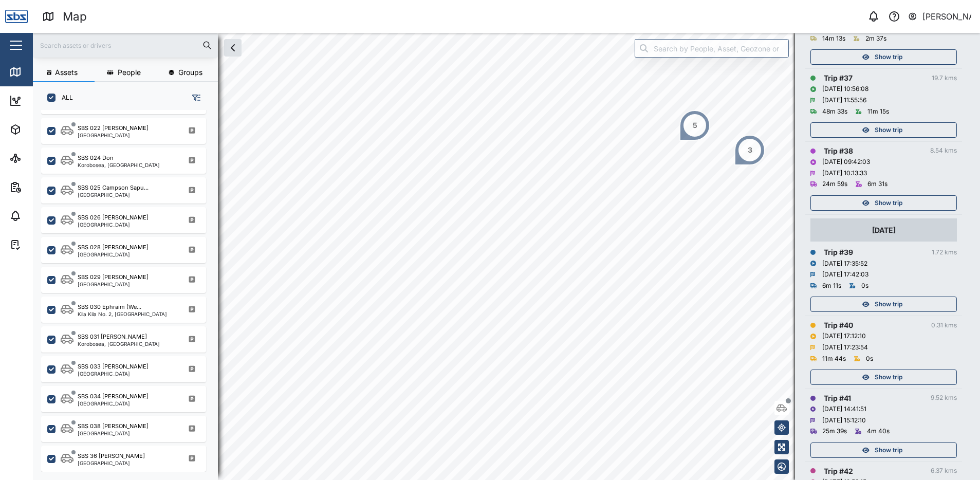
click at [876, 210] on span "Show trip" at bounding box center [889, 203] width 28 height 14
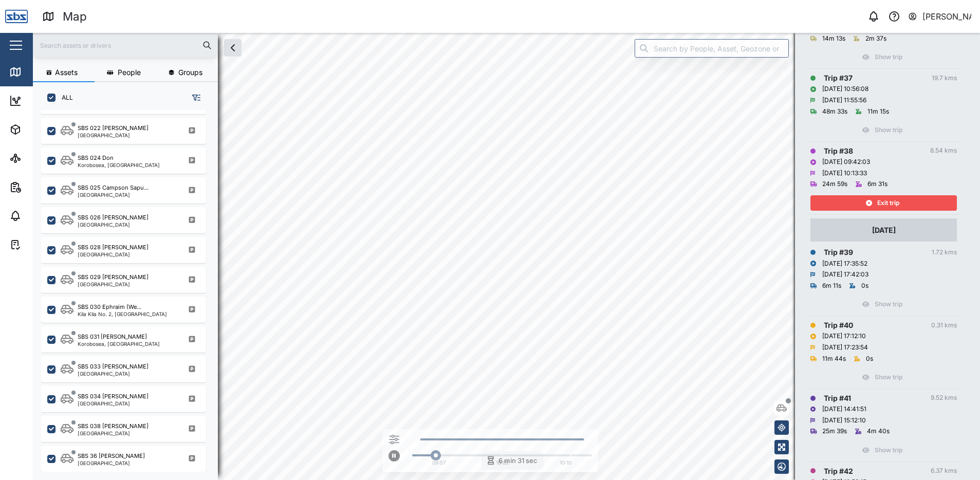
click at [876, 210] on div "Exit trip" at bounding box center [883, 203] width 134 height 14
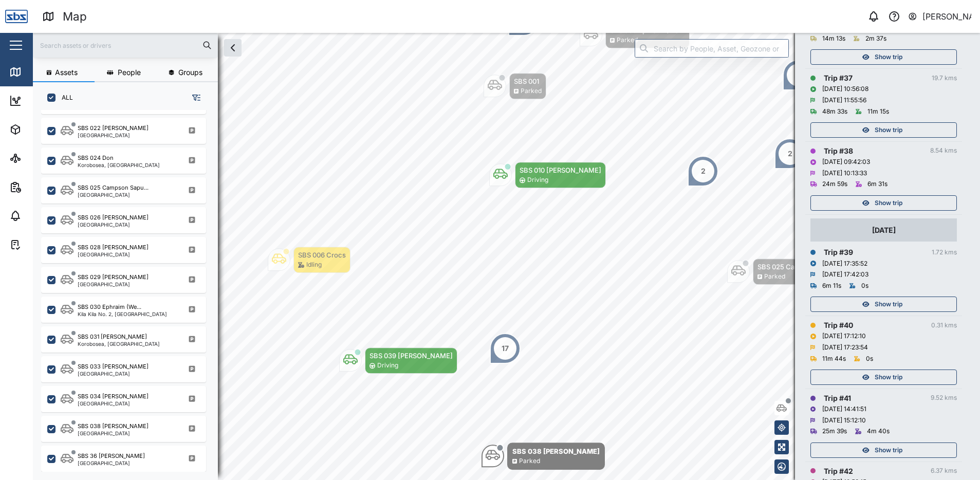
click at [874, 137] on div "Show trip" at bounding box center [883, 130] width 134 height 14
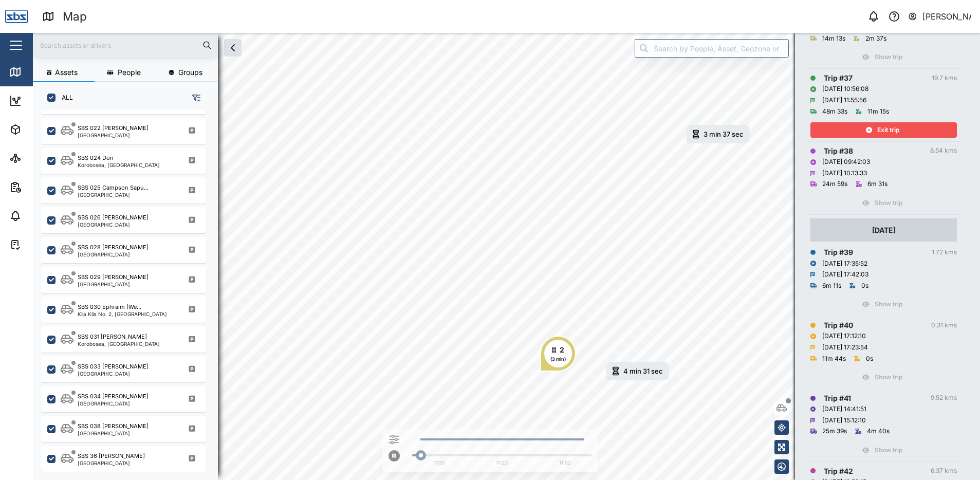
click at [874, 137] on div "Exit trip" at bounding box center [883, 130] width 134 height 14
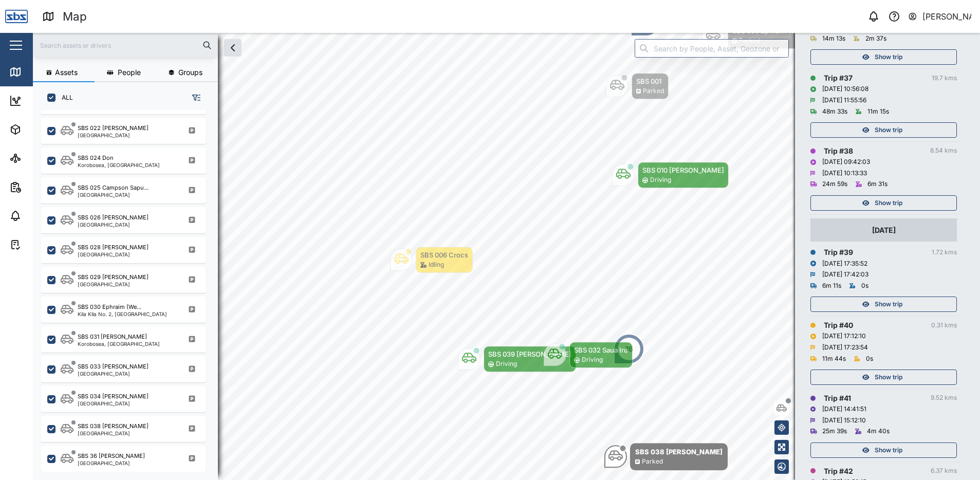
scroll to position [2923, 0]
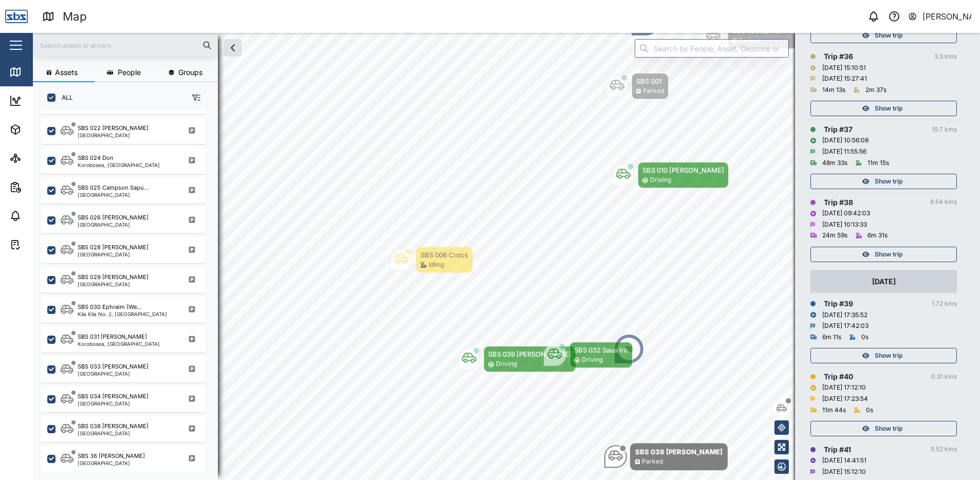
click at [877, 116] on span "Show trip" at bounding box center [889, 108] width 28 height 14
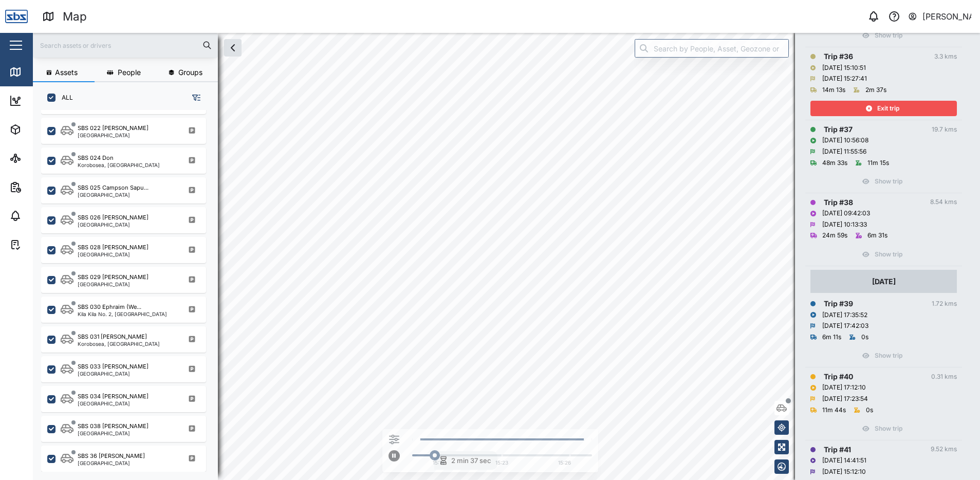
scroll to position [2717, 0]
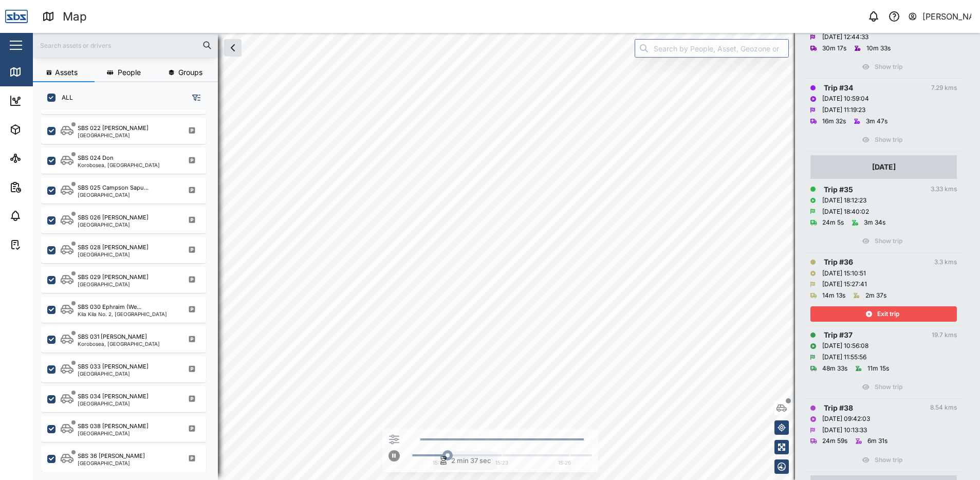
click at [899, 321] on span "Exit trip" at bounding box center [888, 314] width 22 height 14
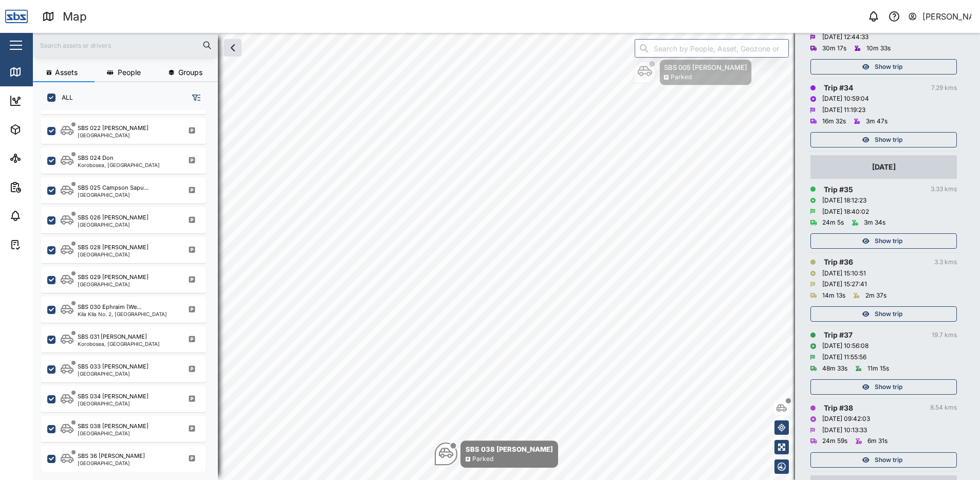
click at [897, 248] on span "Show trip" at bounding box center [889, 241] width 28 height 14
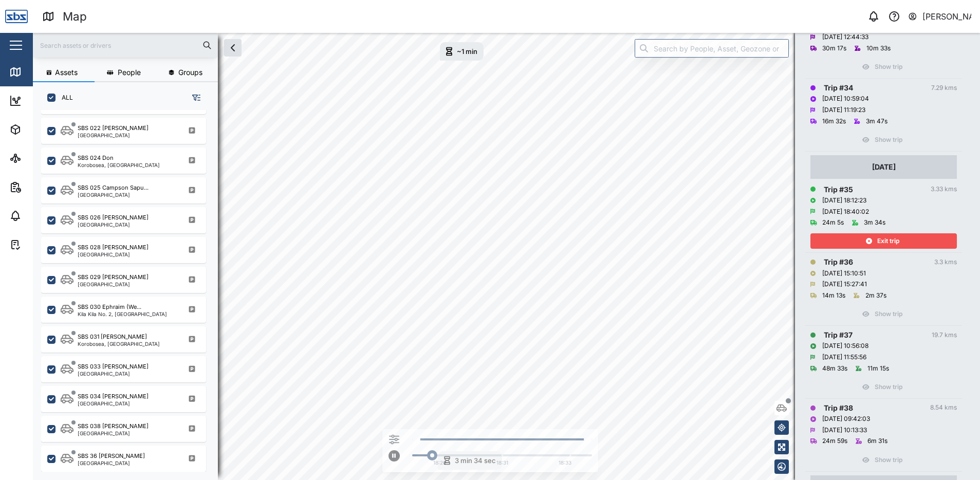
click at [897, 248] on span "Exit trip" at bounding box center [888, 241] width 22 height 14
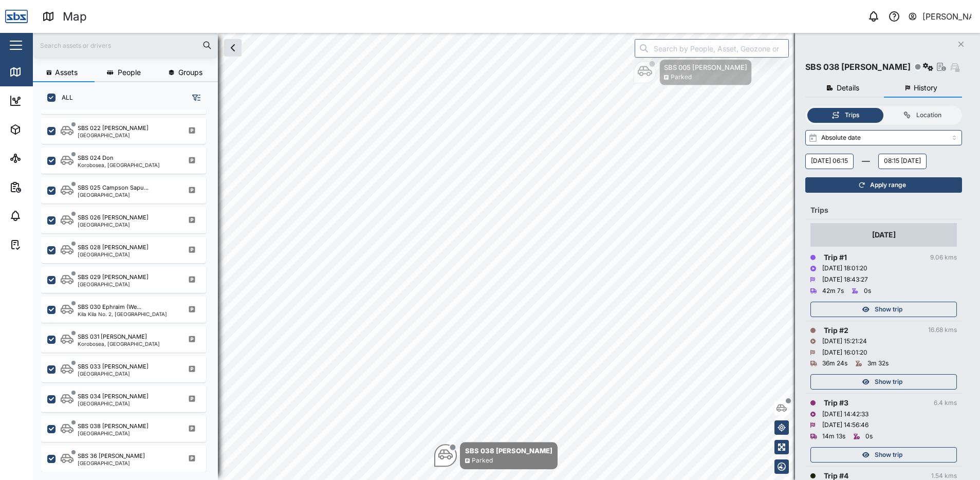
click at [960, 44] on icon "Close" at bounding box center [961, 44] width 6 height 8
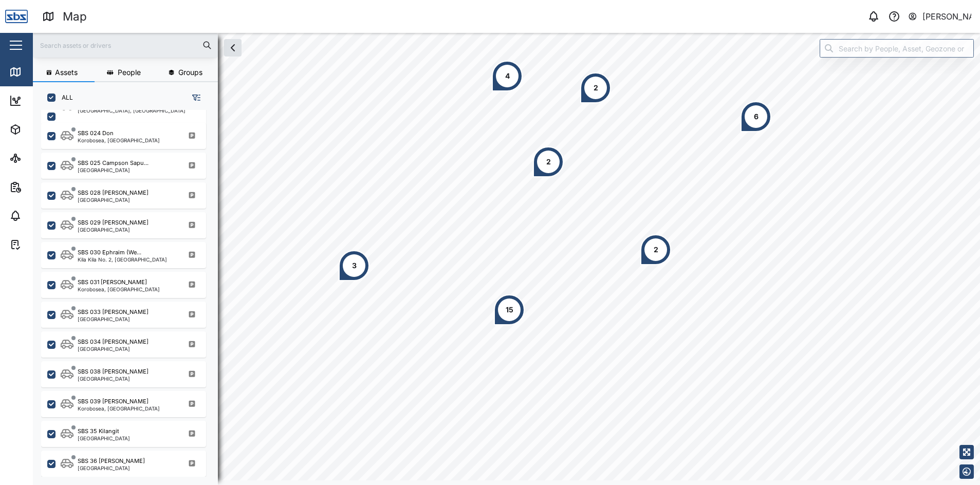
scroll to position [1004, 0]
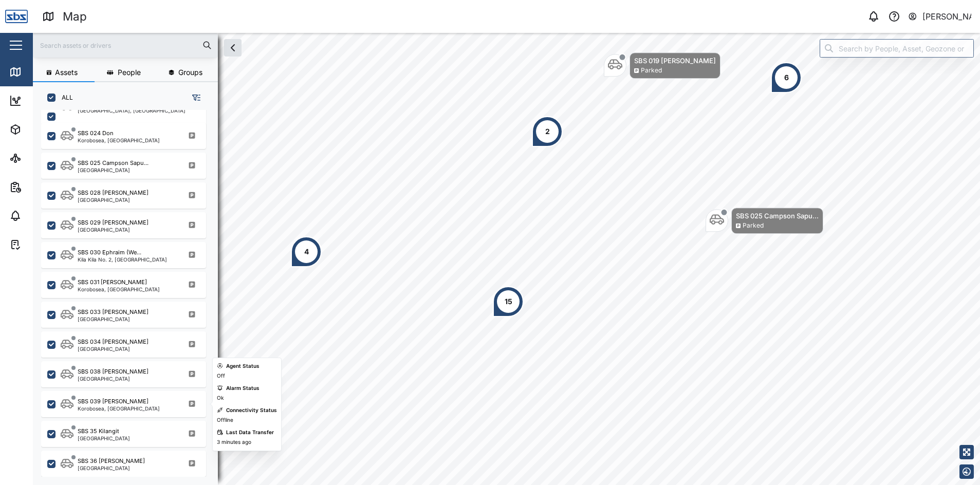
click at [113, 409] on div "Korobosea, [GEOGRAPHIC_DATA]" at bounding box center [119, 408] width 82 height 5
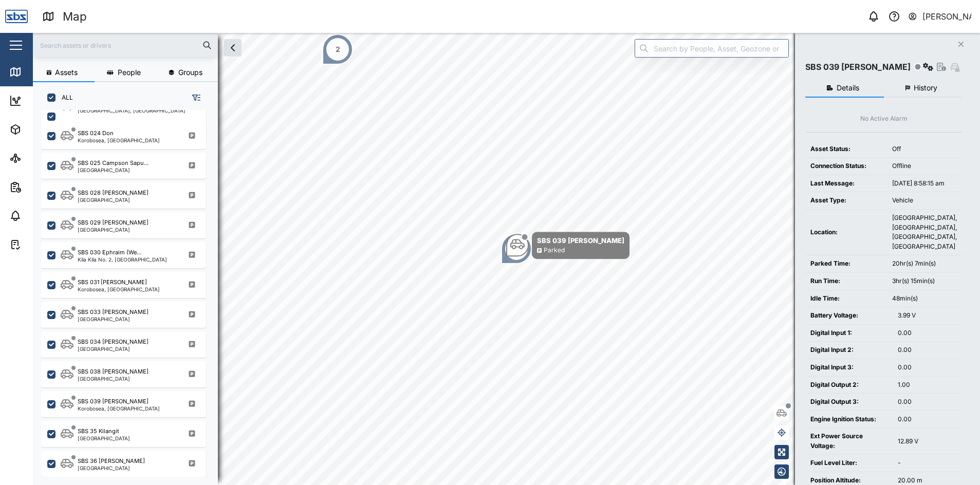
click at [916, 86] on span "History" at bounding box center [926, 87] width 24 height 7
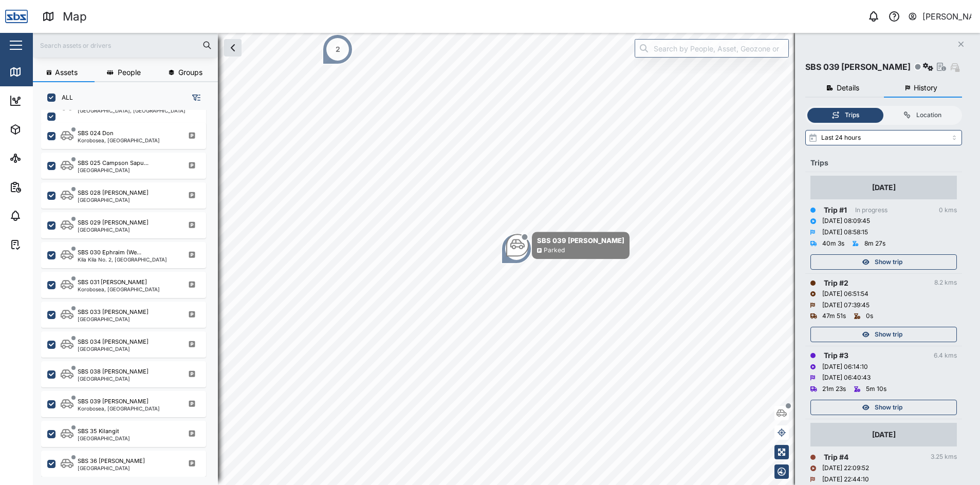
click at [917, 402] on div "Show trip" at bounding box center [883, 407] width 134 height 14
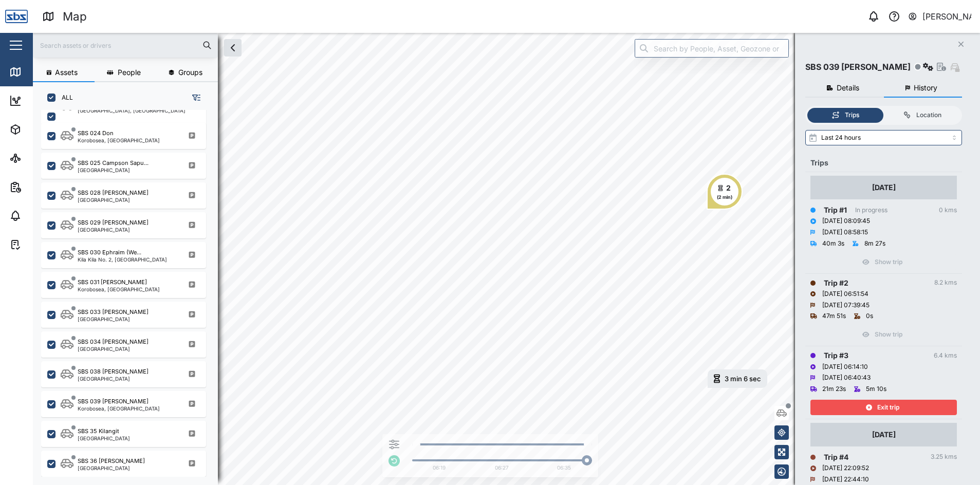
click at [886, 408] on span "Exit trip" at bounding box center [888, 407] width 22 height 14
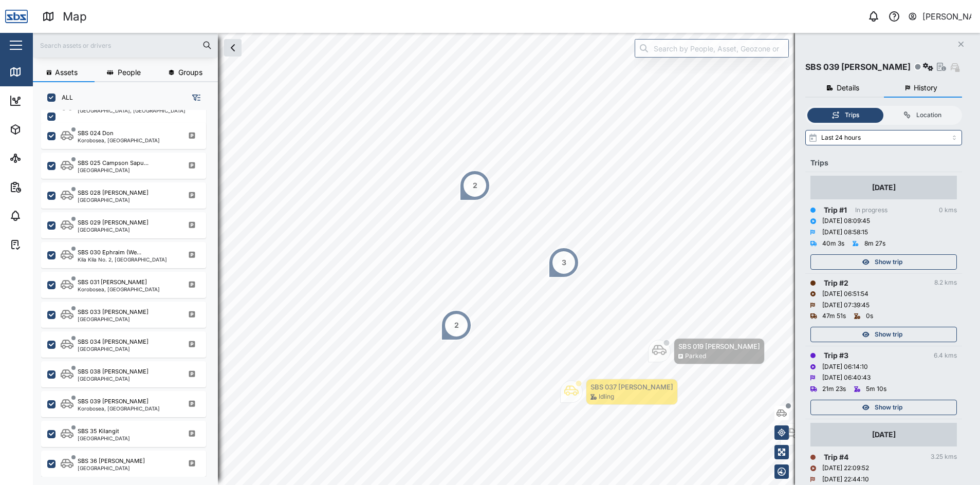
click at [890, 342] on button "Show trip" at bounding box center [884, 334] width 147 height 15
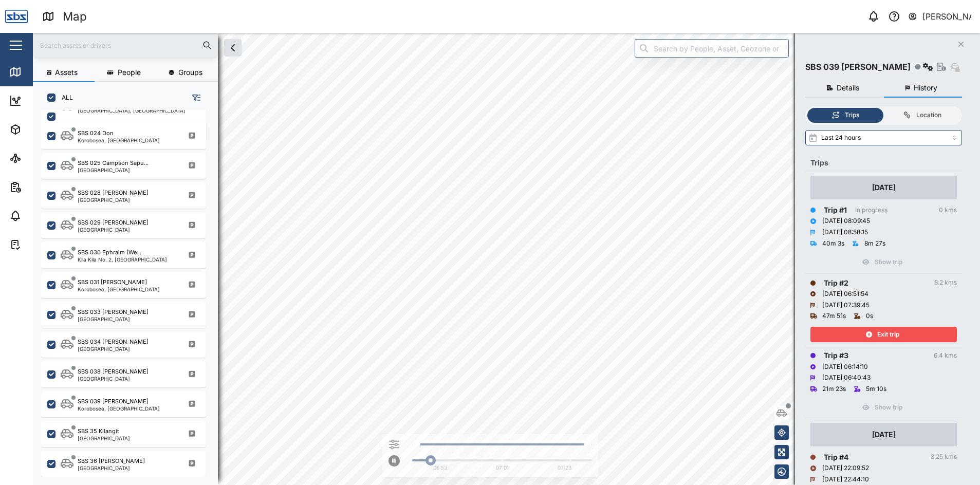
click at [890, 342] on button "Exit trip" at bounding box center [884, 334] width 147 height 15
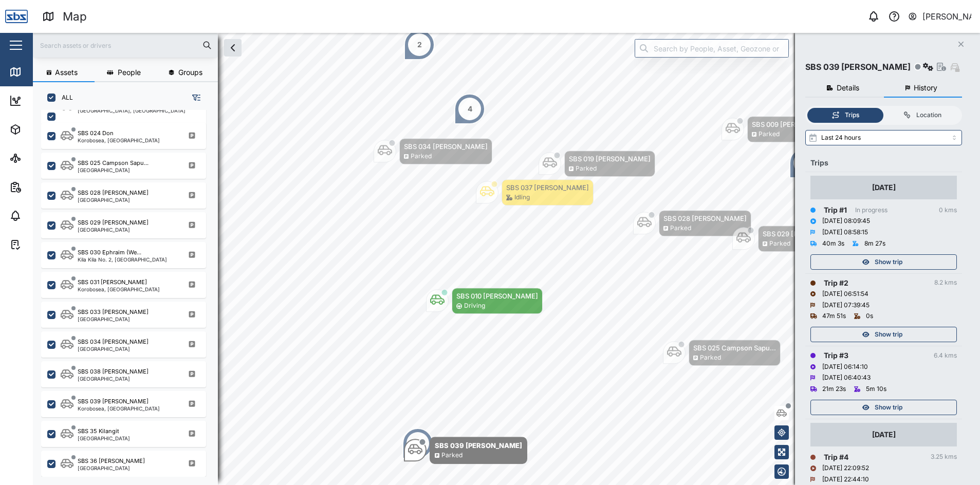
click at [876, 260] on span "Show trip" at bounding box center [889, 262] width 28 height 14
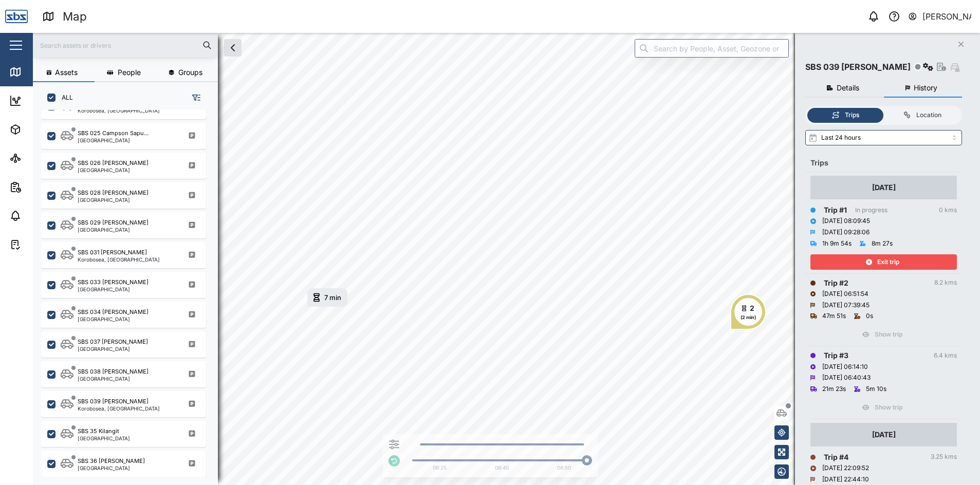
click at [883, 261] on span "Exit trip" at bounding box center [888, 262] width 22 height 14
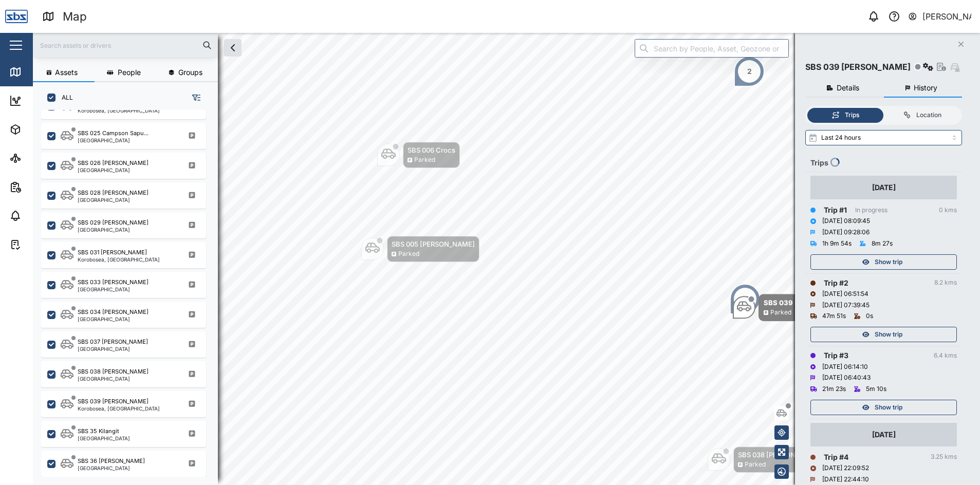
click at [883, 261] on span "Show trip" at bounding box center [889, 262] width 28 height 14
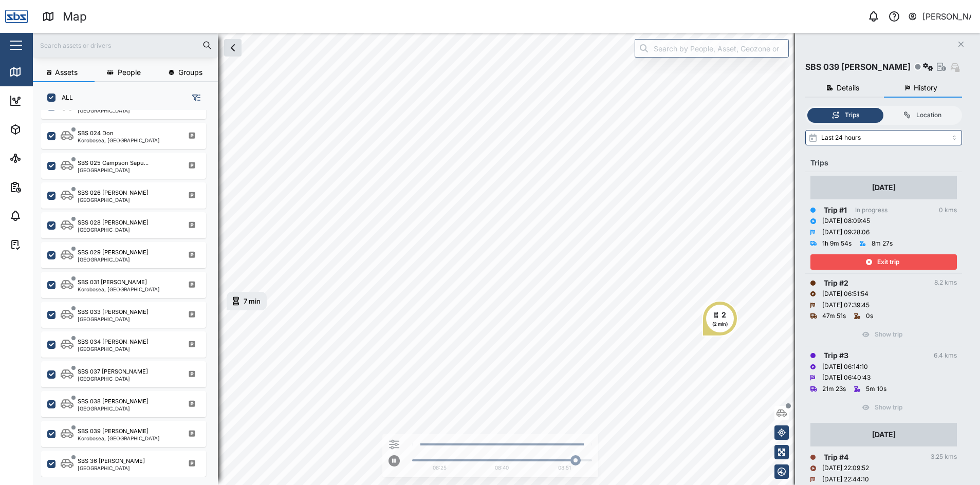
click at [882, 264] on span "Exit trip" at bounding box center [888, 262] width 22 height 14
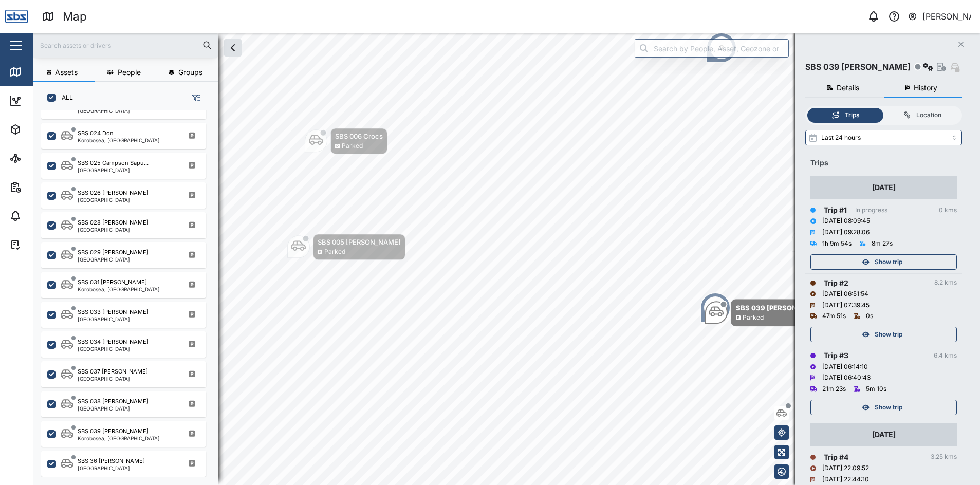
click at [962, 44] on icon "Close" at bounding box center [961, 44] width 6 height 8
